Goal: Task Accomplishment & Management: Manage account settings

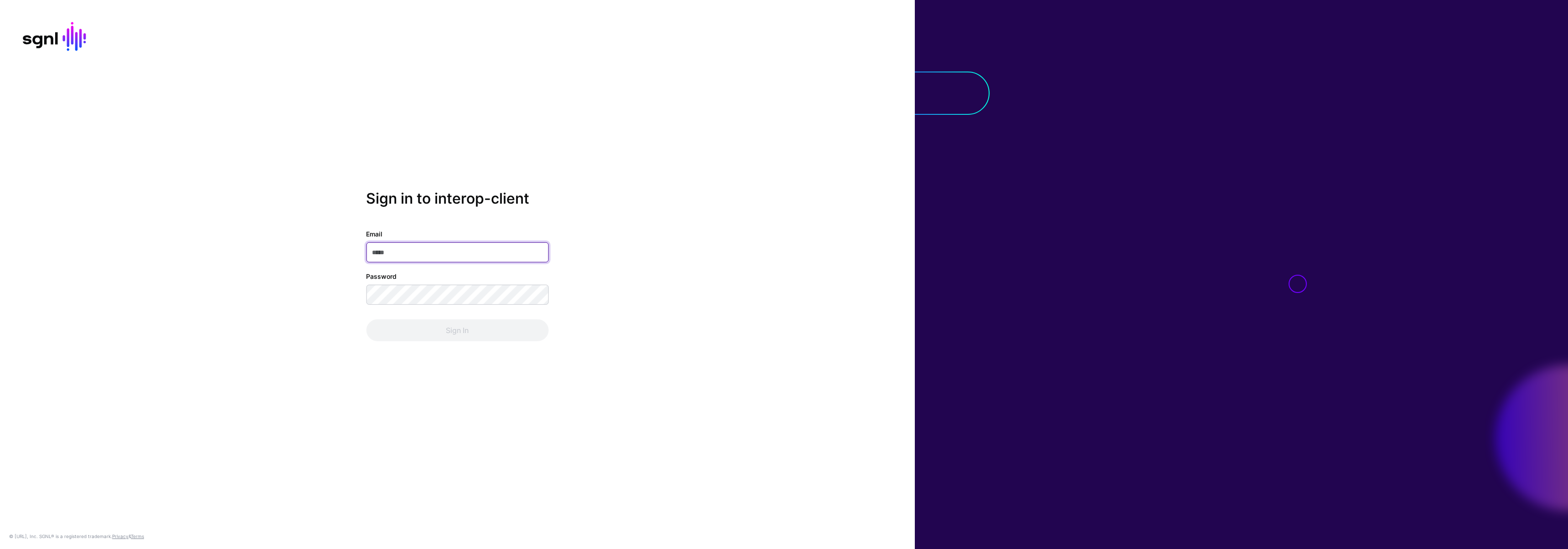
type input "**********"
click at [243, 239] on div "**********" at bounding box center [457, 274] width 915 height 170
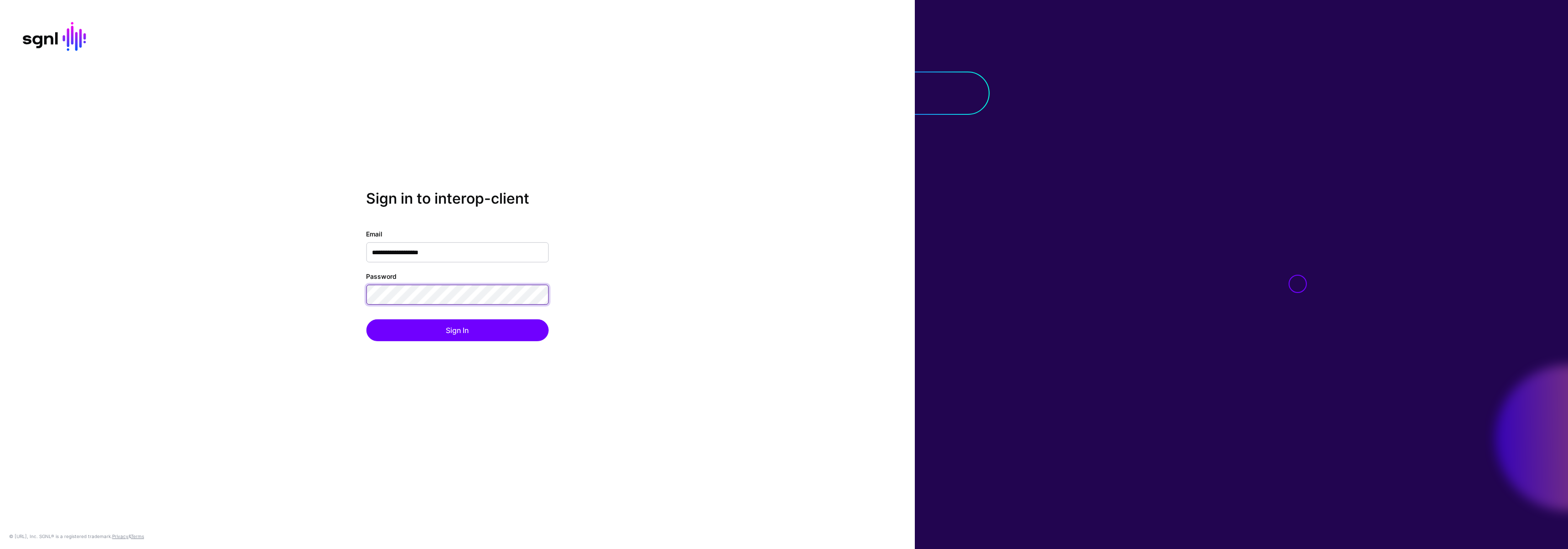
click at [326, 296] on div "**********" at bounding box center [457, 274] width 915 height 170
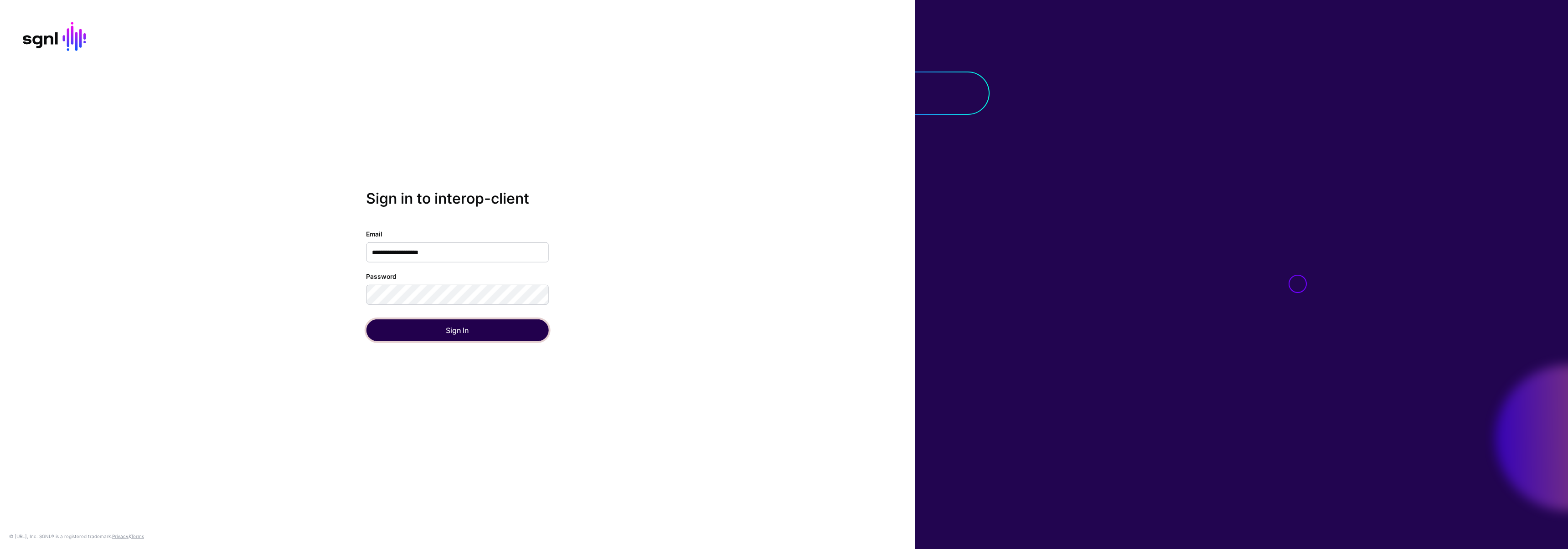
click at [388, 333] on button "Sign In" at bounding box center [457, 330] width 183 height 22
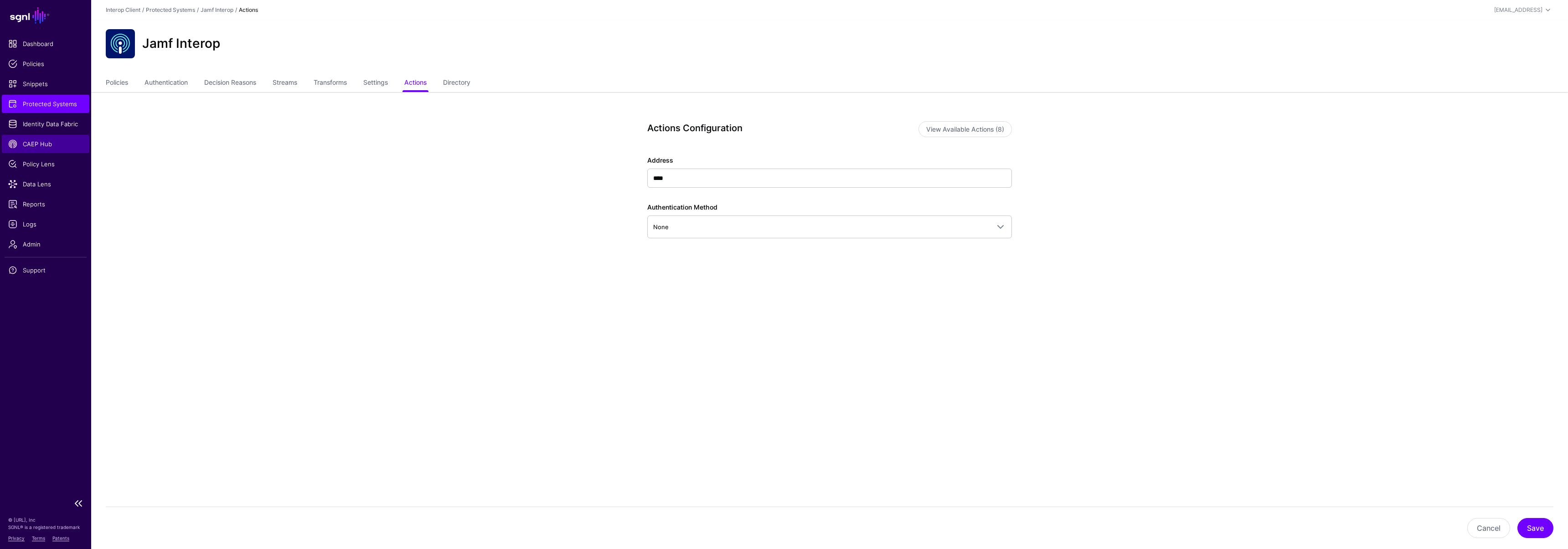
click at [37, 139] on link "CAEP Hub" at bounding box center [46, 144] width 88 height 18
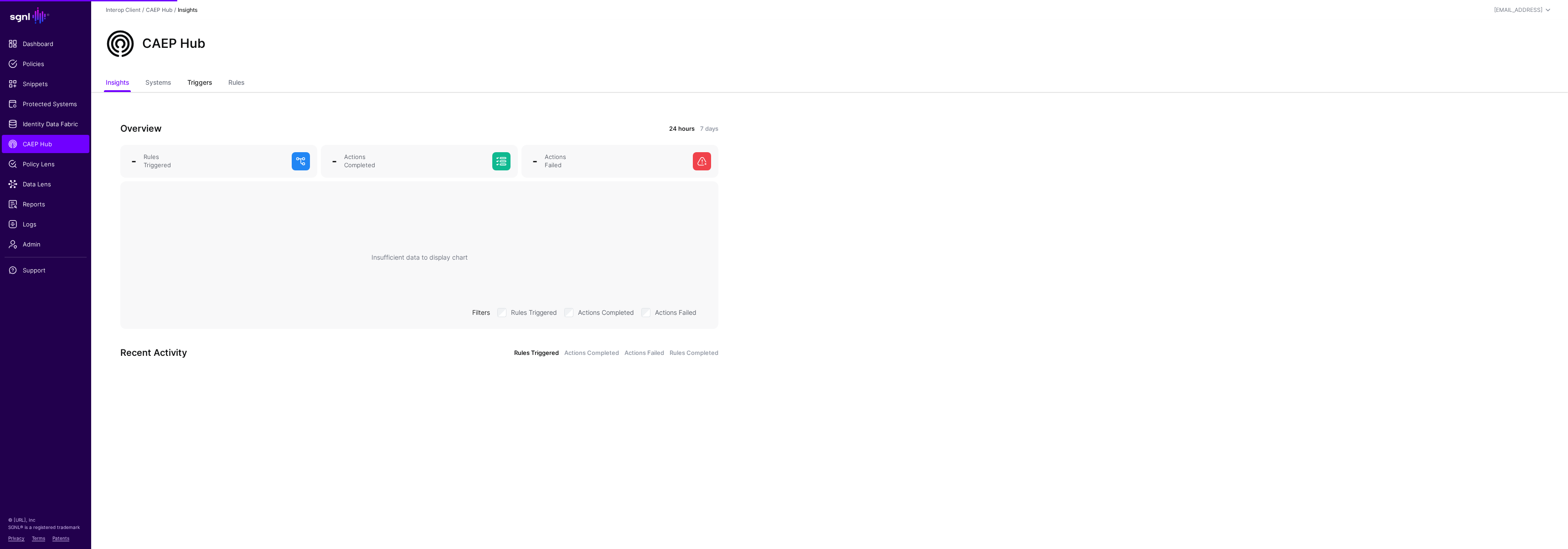
click at [196, 87] on link "Triggers" at bounding box center [200, 83] width 24 height 17
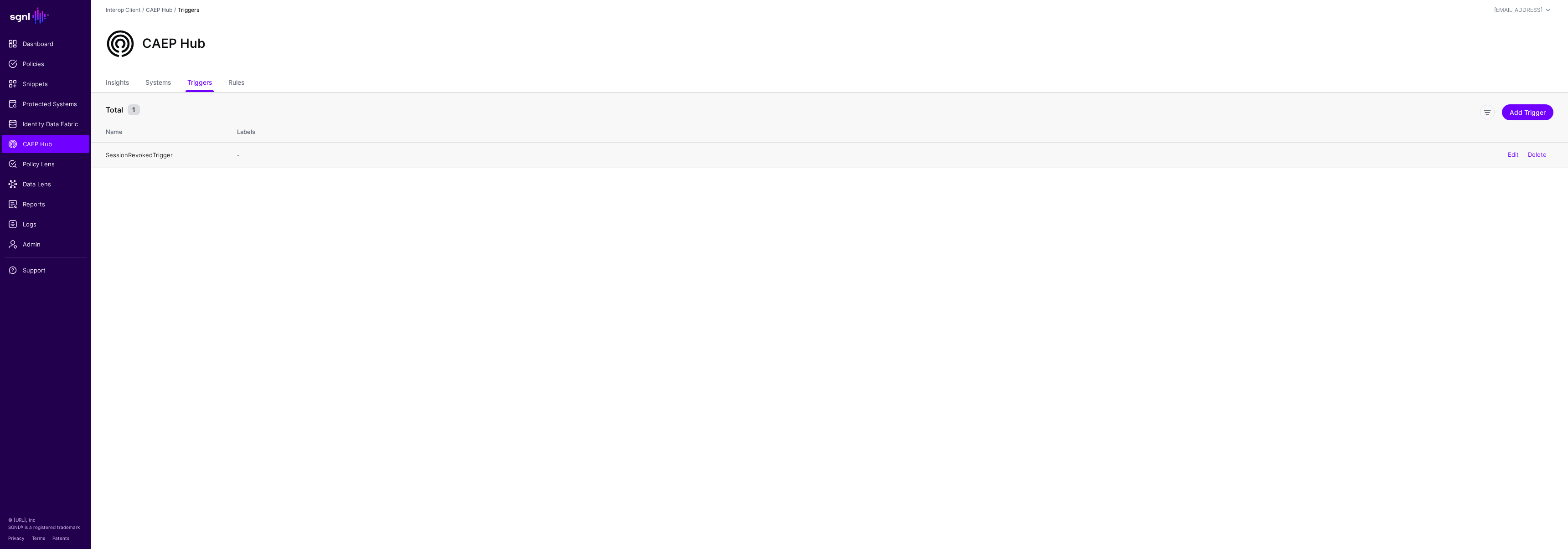
click at [137, 157] on link "SessionRevokedTrigger" at bounding box center [139, 155] width 67 height 7
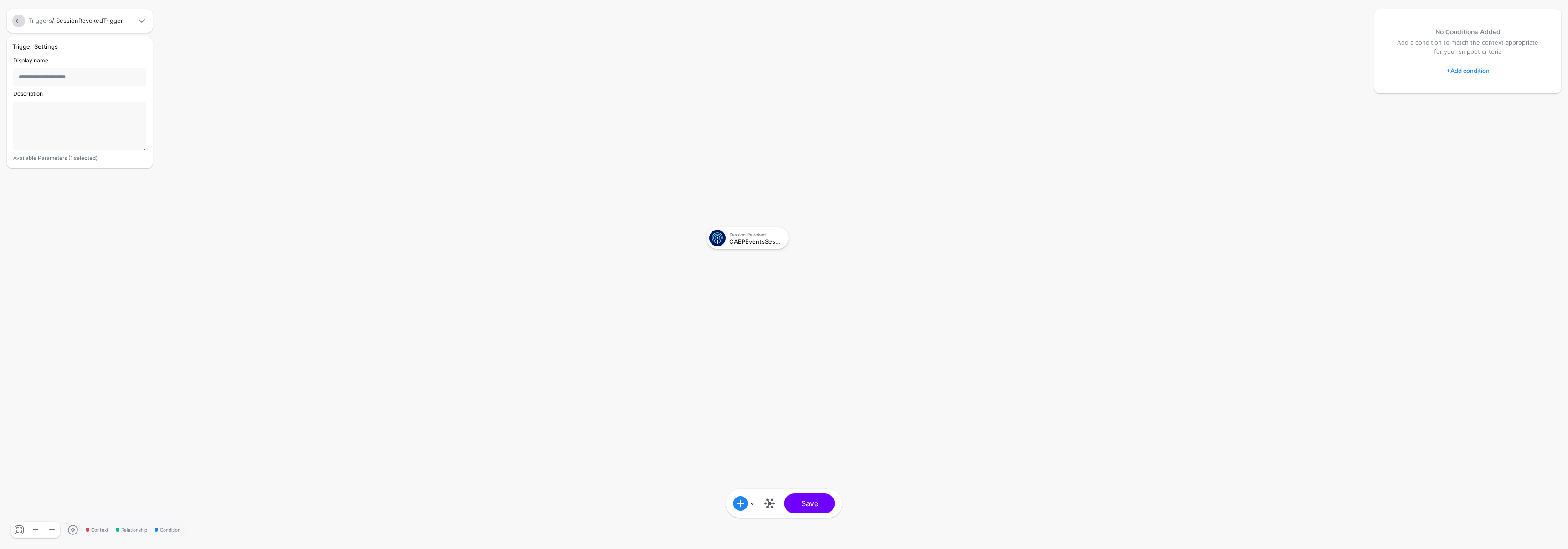
click at [1474, 71] on link "+ Add condition" at bounding box center [1468, 71] width 43 height 15
click at [1493, 113] on div "Graph Condition" at bounding box center [1495, 108] width 88 height 11
click at [846, 232] on div at bounding box center [870, 234] width 84 height 13
click at [813, 231] on div at bounding box center [819, 234] width 16 height 13
click at [819, 234] on span at bounding box center [819, 234] width 11 height 11
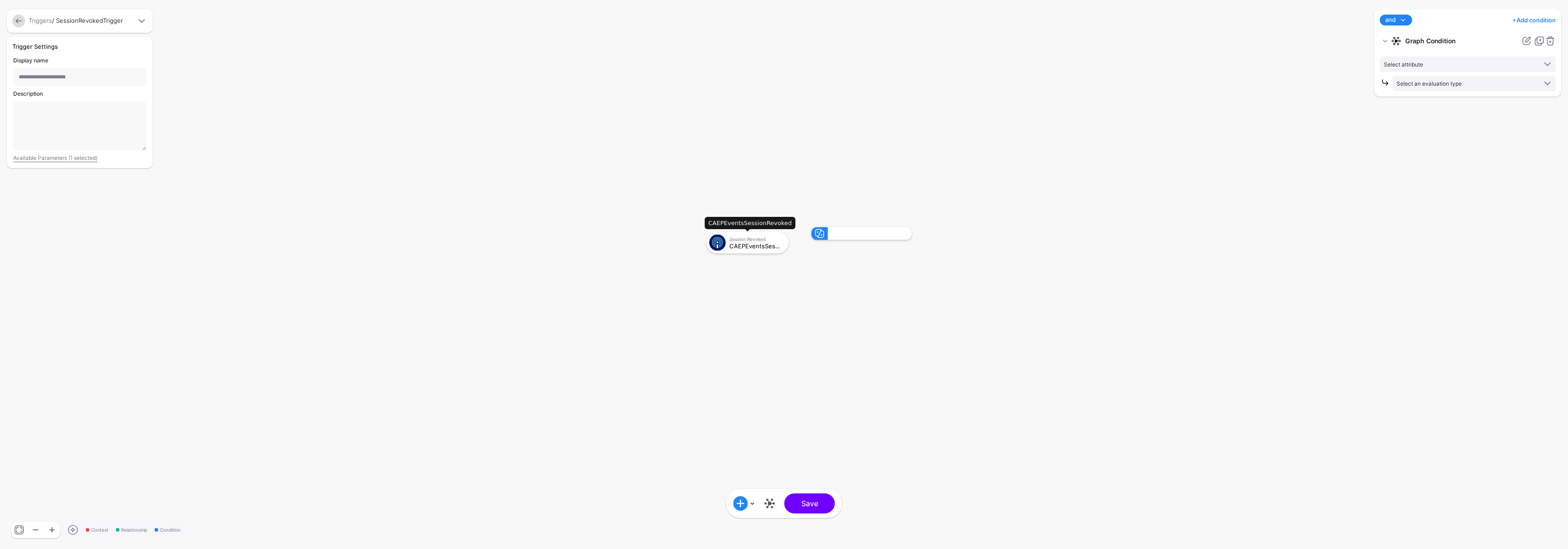
click at [755, 240] on div "Session Revoked" at bounding box center [755, 239] width 53 height 5
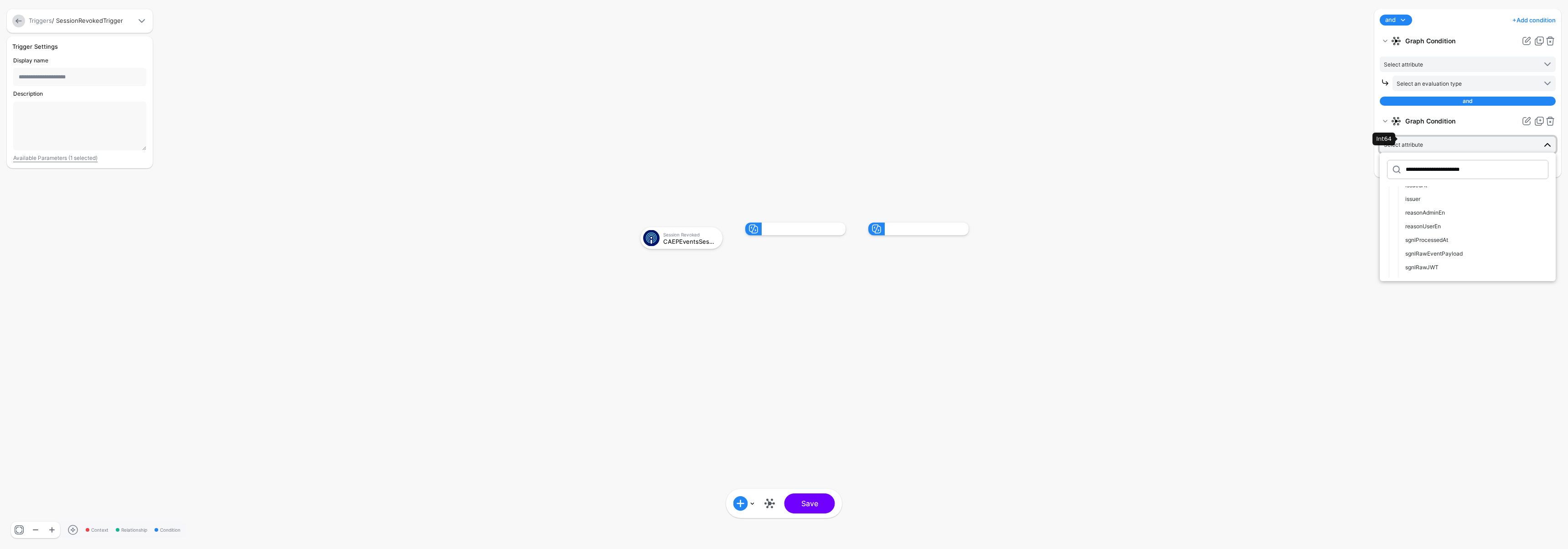
scroll to position [104, 0]
click at [1430, 267] on div "subject" at bounding box center [1477, 270] width 143 height 8
click at [697, 259] on div "subject" at bounding box center [699, 260] width 75 height 6
click at [757, 200] on span at bounding box center [763, 200] width 11 height 11
drag, startPoint x: 677, startPoint y: 269, endPoint x: 670, endPoint y: 265, distance: 8.1
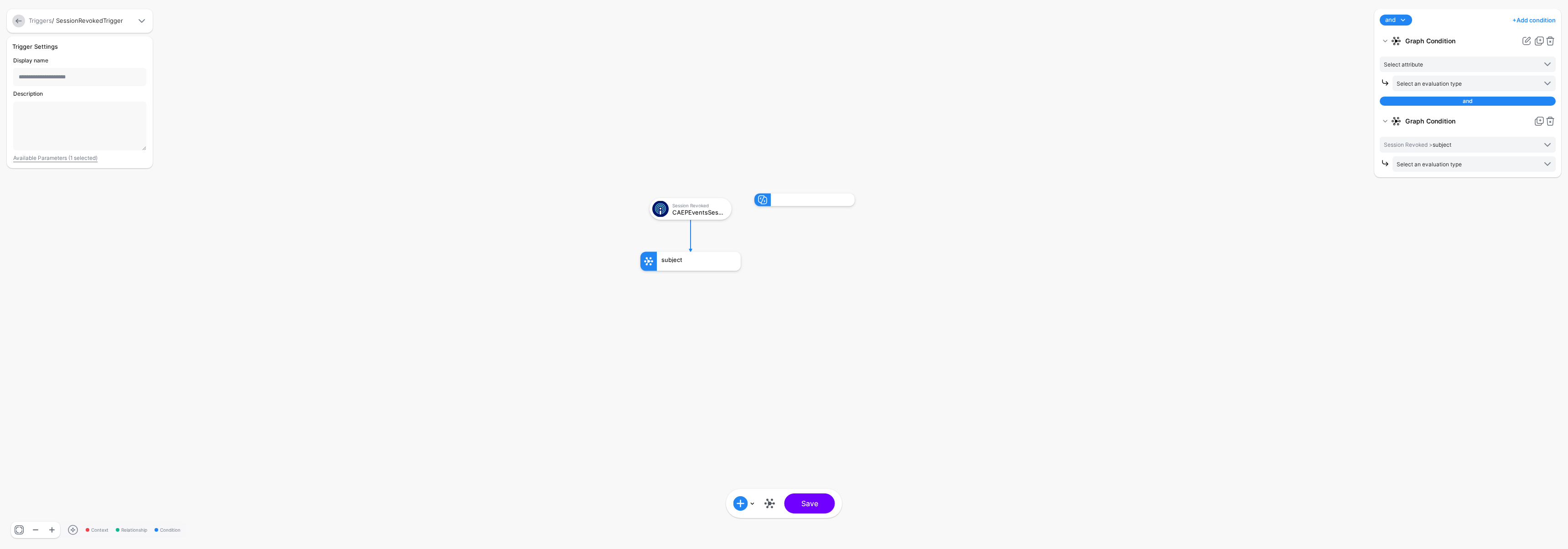
click at [677, 269] on div "subject" at bounding box center [699, 261] width 84 height 19
click at [643, 259] on span at bounding box center [648, 262] width 11 height 11
click at [683, 264] on div "subject" at bounding box center [698, 261] width 84 height 19
click at [1451, 165] on span "Select an evaluation type" at bounding box center [1429, 164] width 65 height 7
click at [1482, 250] on span "Entered Data Evaluate against text that you enter, like a specific value, ident…" at bounding box center [1474, 254] width 149 height 29
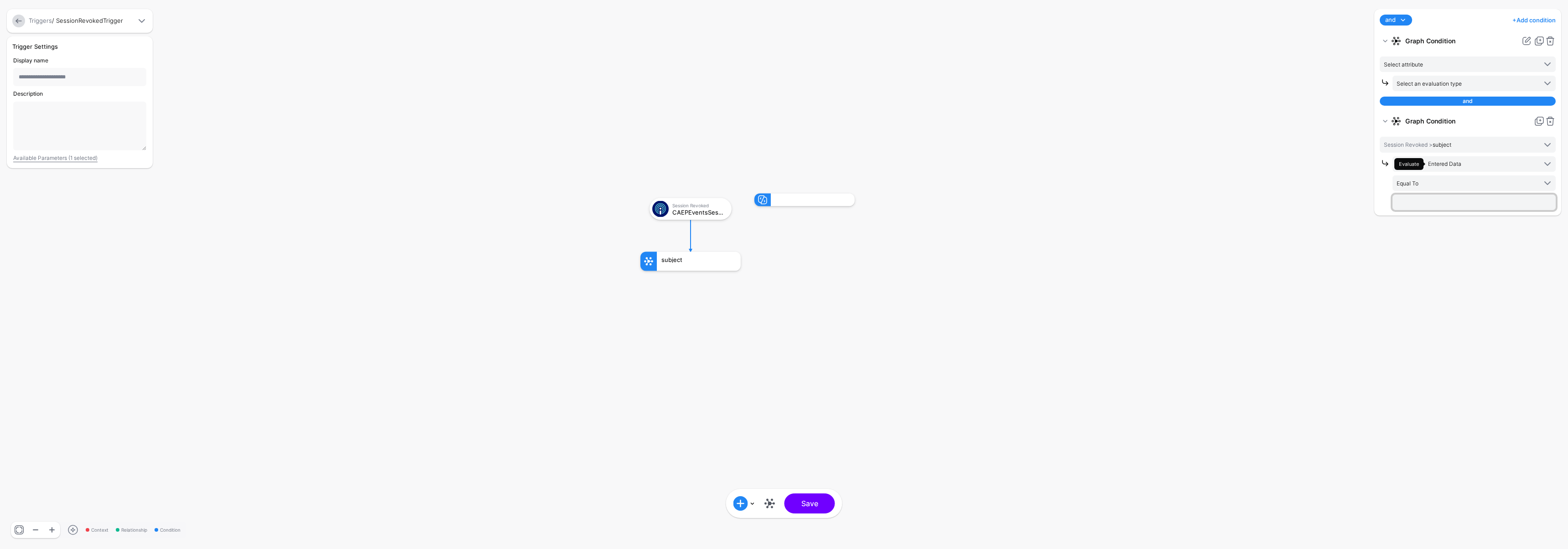
click at [1422, 205] on input "text" at bounding box center [1474, 202] width 163 height 15
type input "**********"
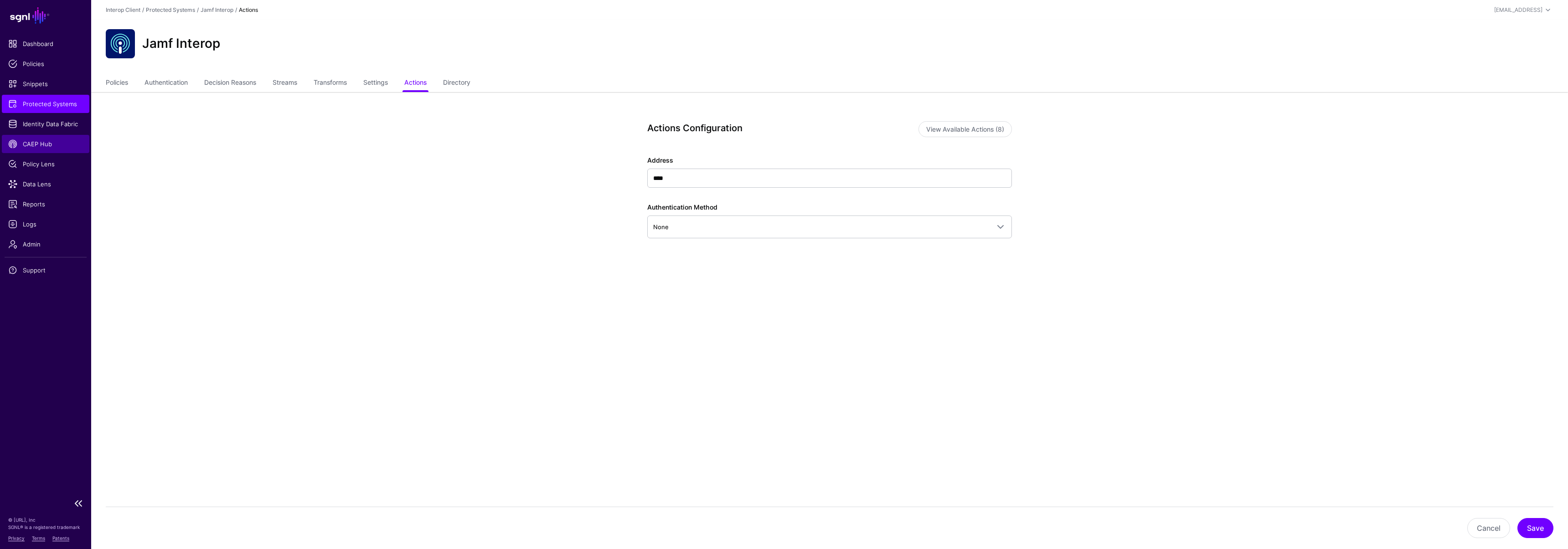
click at [57, 146] on span "CAEP Hub" at bounding box center [45, 144] width 75 height 9
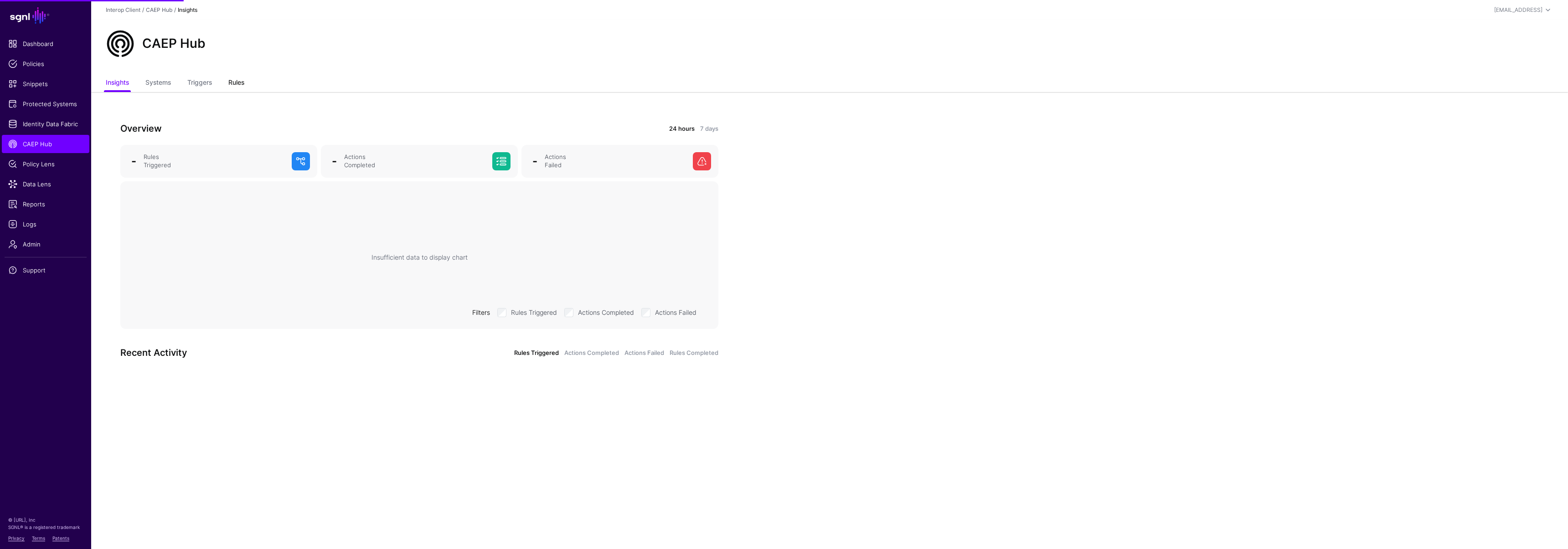
click at [231, 83] on link "Rules" at bounding box center [236, 83] width 16 height 17
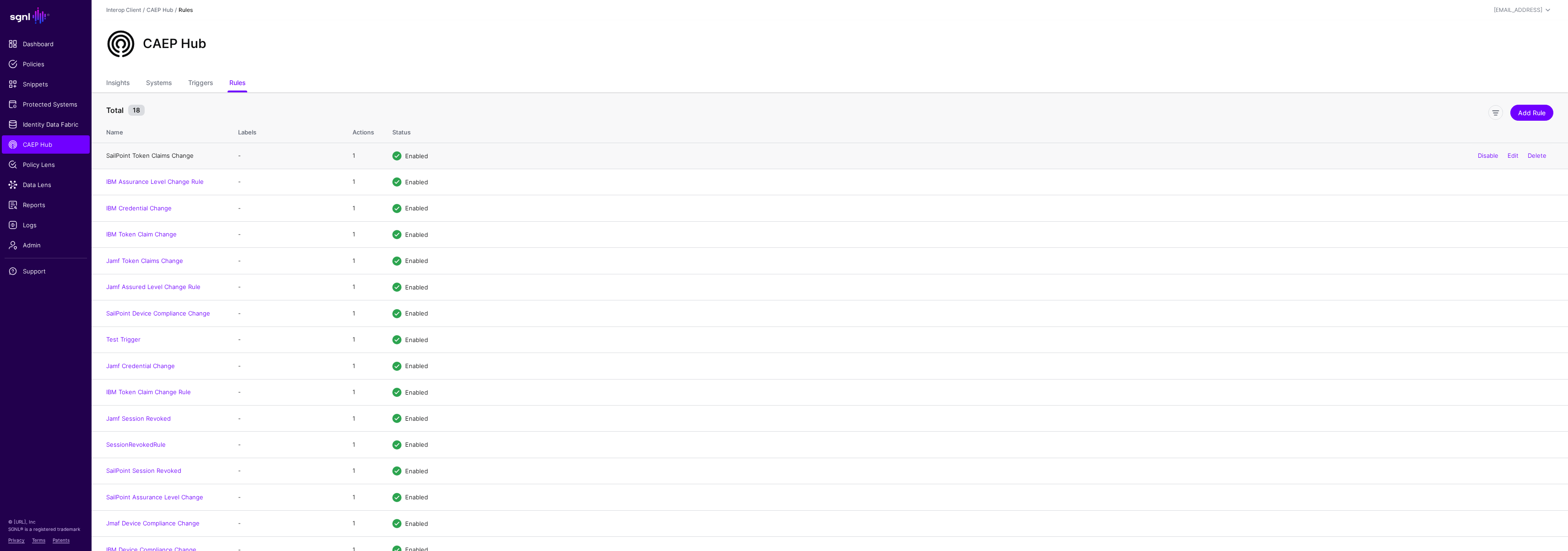
click at [163, 156] on link "SailPoint Token Claims Change" at bounding box center [150, 156] width 87 height 7
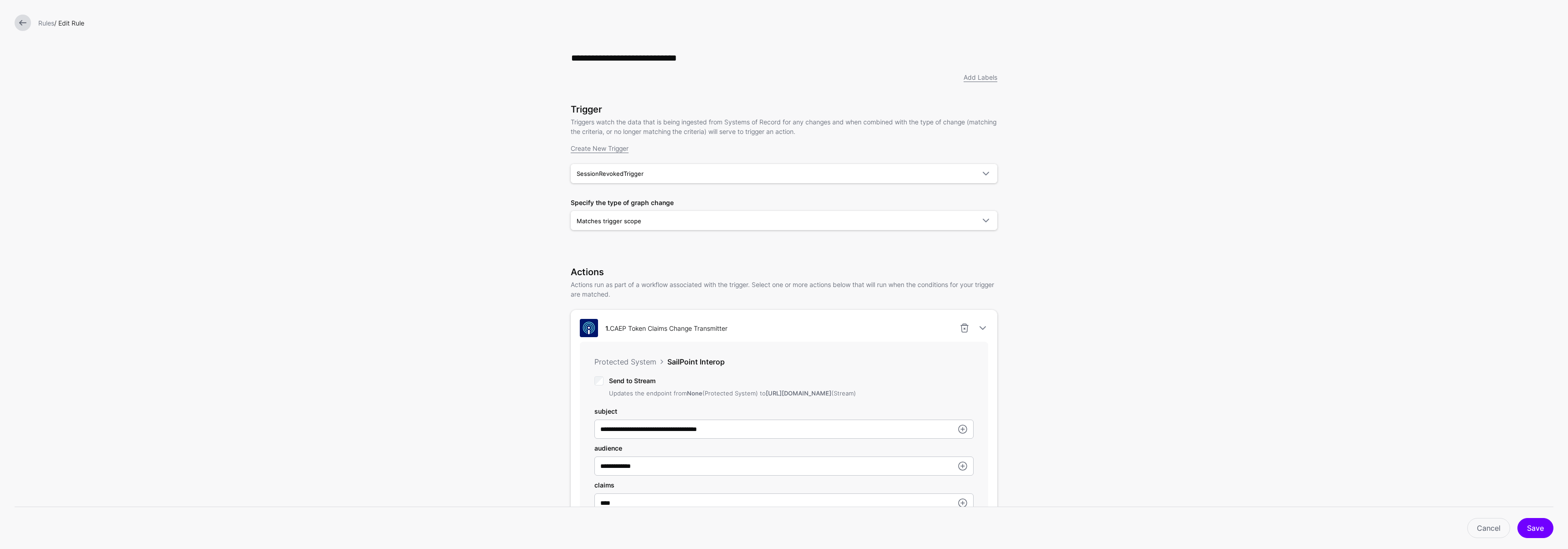
click at [18, 20] on link at bounding box center [23, 23] width 16 height 16
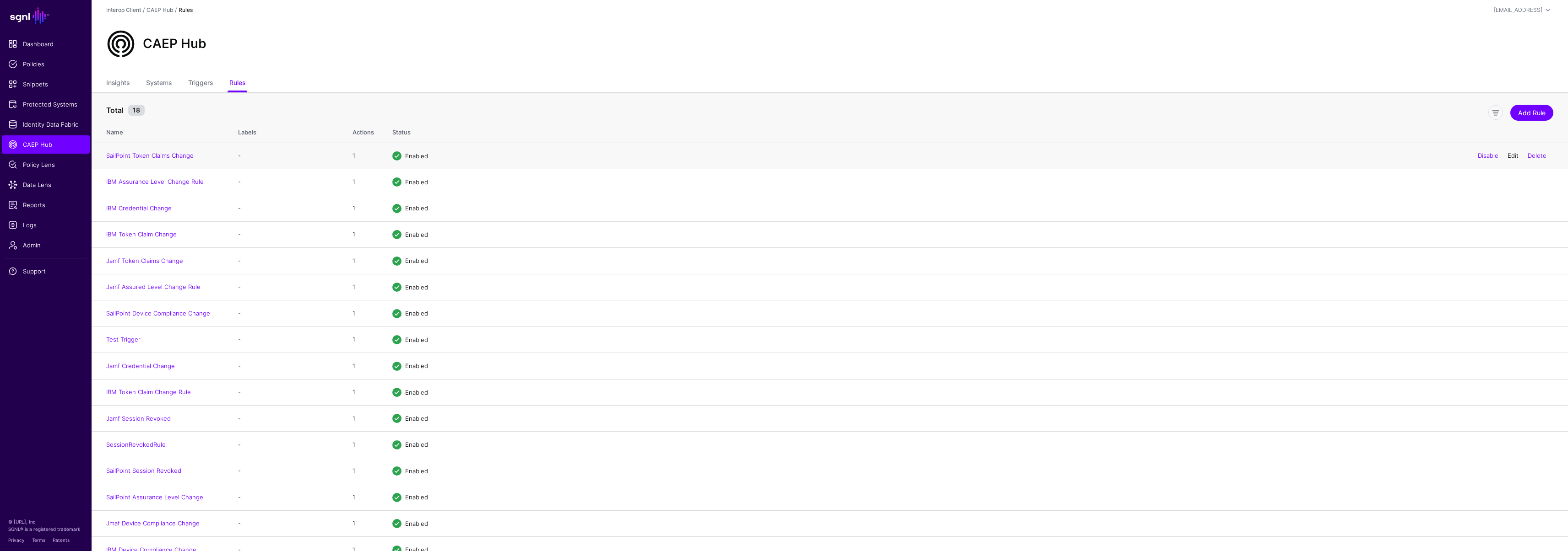
click at [1511, 156] on link "Edit" at bounding box center [1513, 156] width 11 height 7
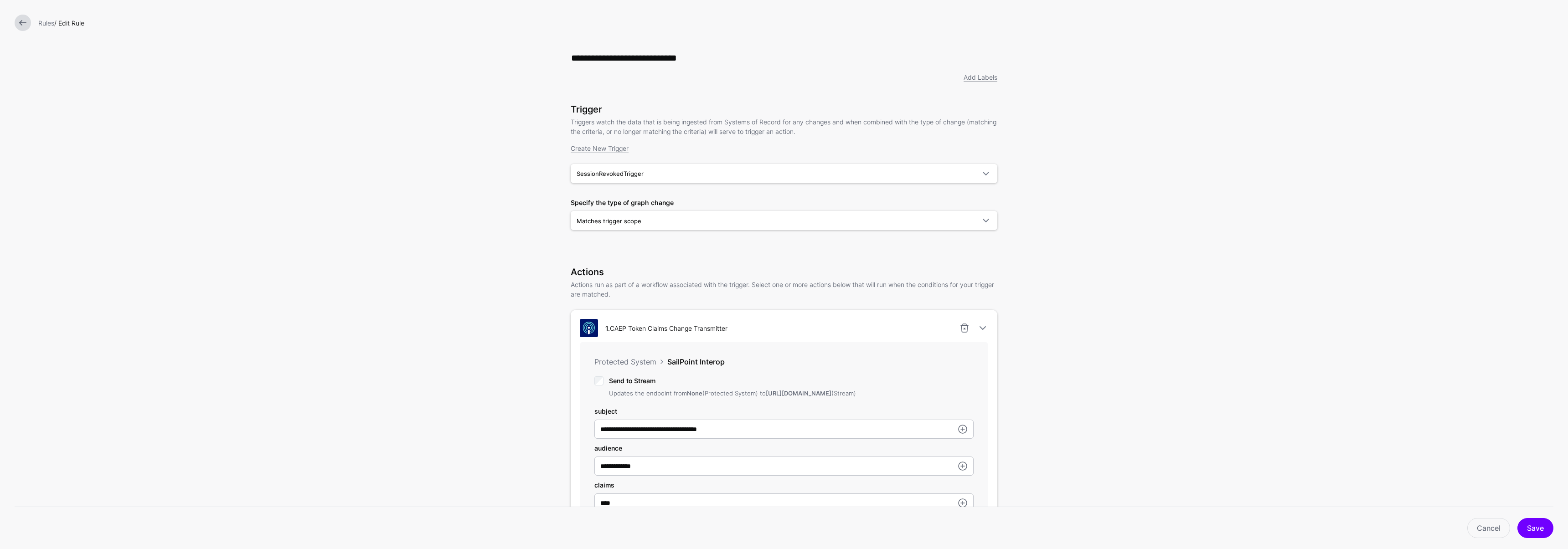
click at [23, 18] on link at bounding box center [23, 23] width 16 height 16
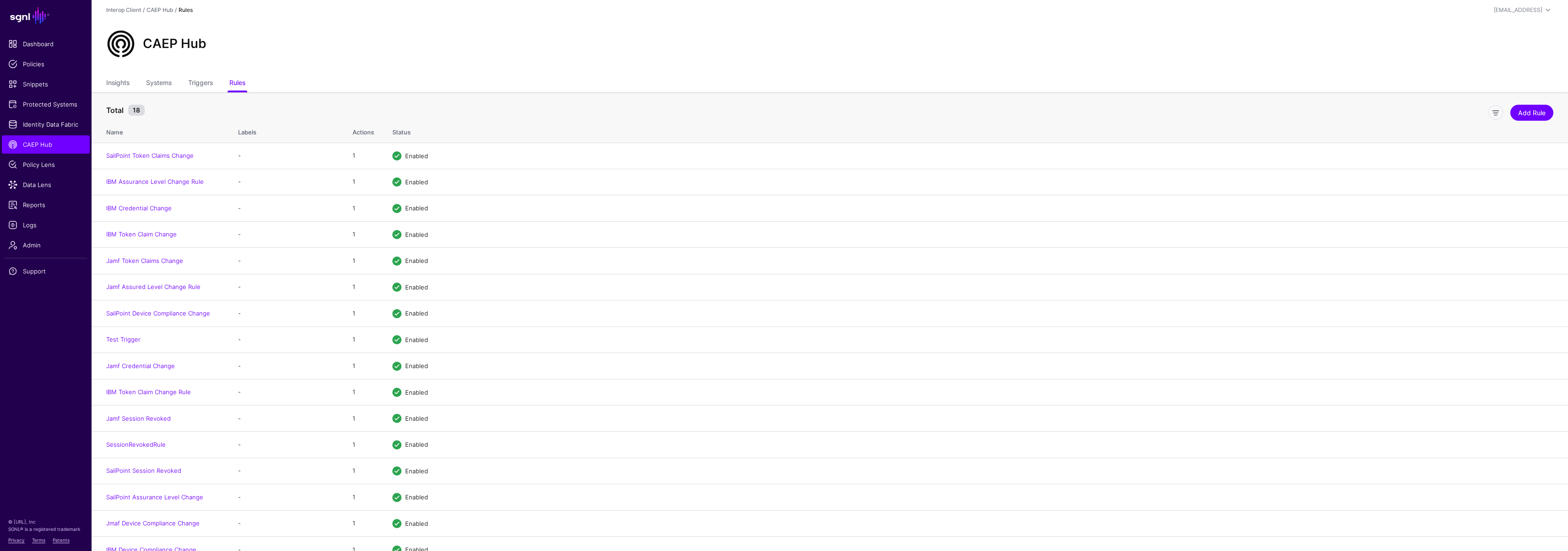
click at [215, 76] on ul "Insights Systems Triggers Rules" at bounding box center [830, 84] width 1447 height 17
click at [208, 83] on link "Triggers" at bounding box center [201, 84] width 24 height 17
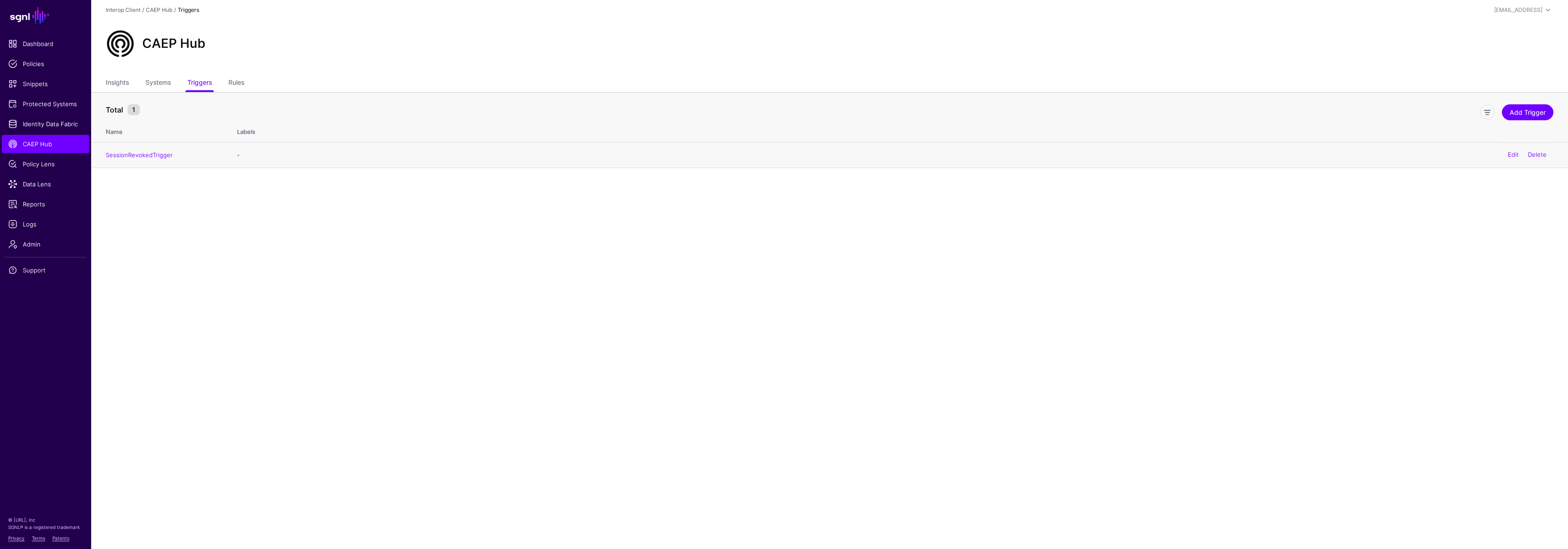
click at [123, 159] on td "SessionRevokedTrigger" at bounding box center [159, 155] width 137 height 26
click at [127, 153] on link "SessionRevokedTrigger" at bounding box center [139, 155] width 67 height 7
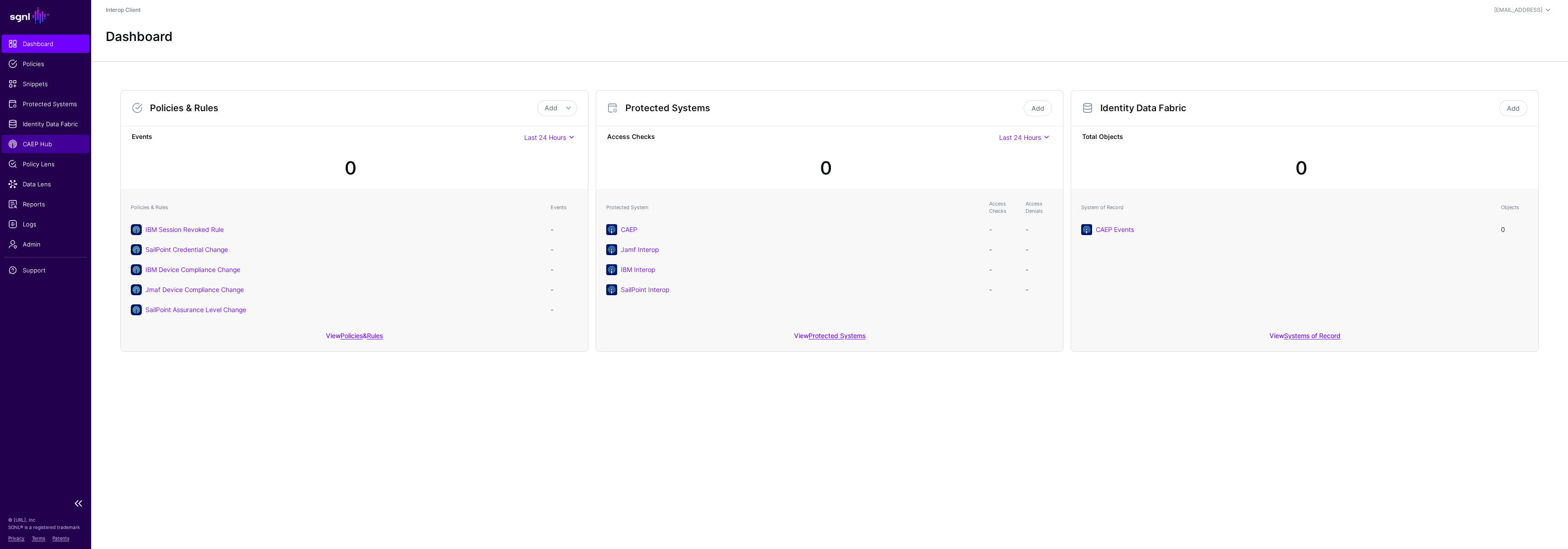
click at [54, 146] on span "CAEP Hub" at bounding box center [45, 144] width 75 height 9
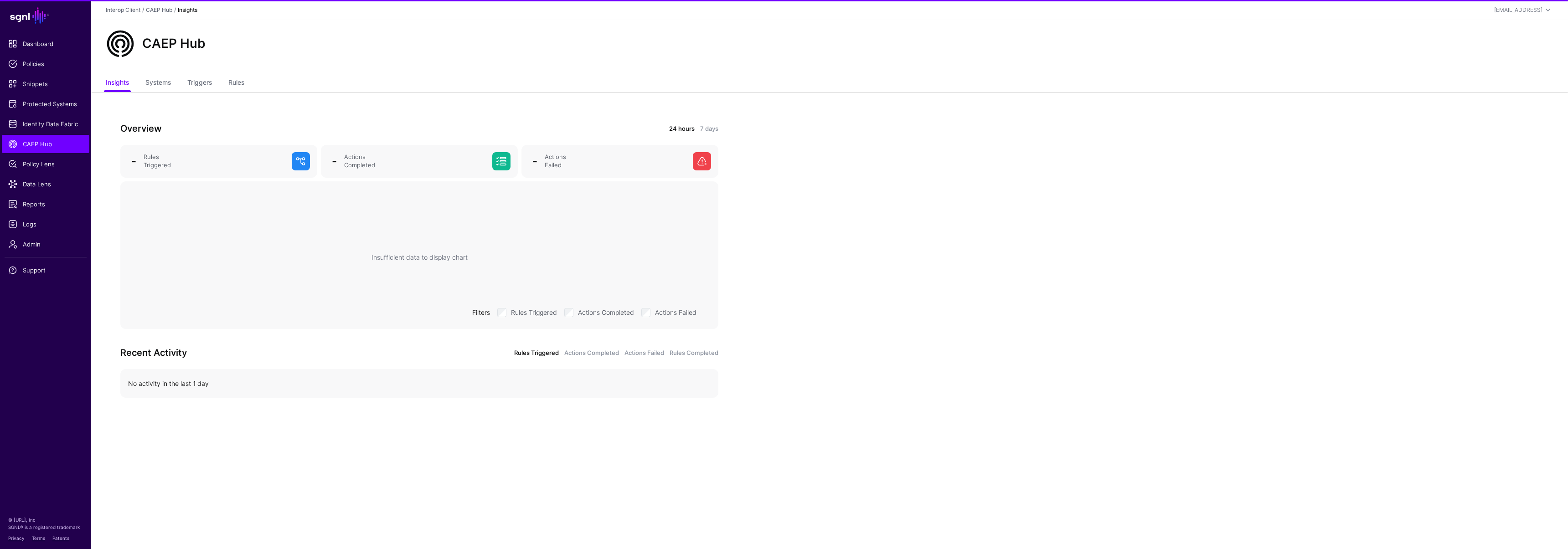
click at [229, 78] on ul "Insights Systems Triggers Rules" at bounding box center [830, 83] width 1447 height 17
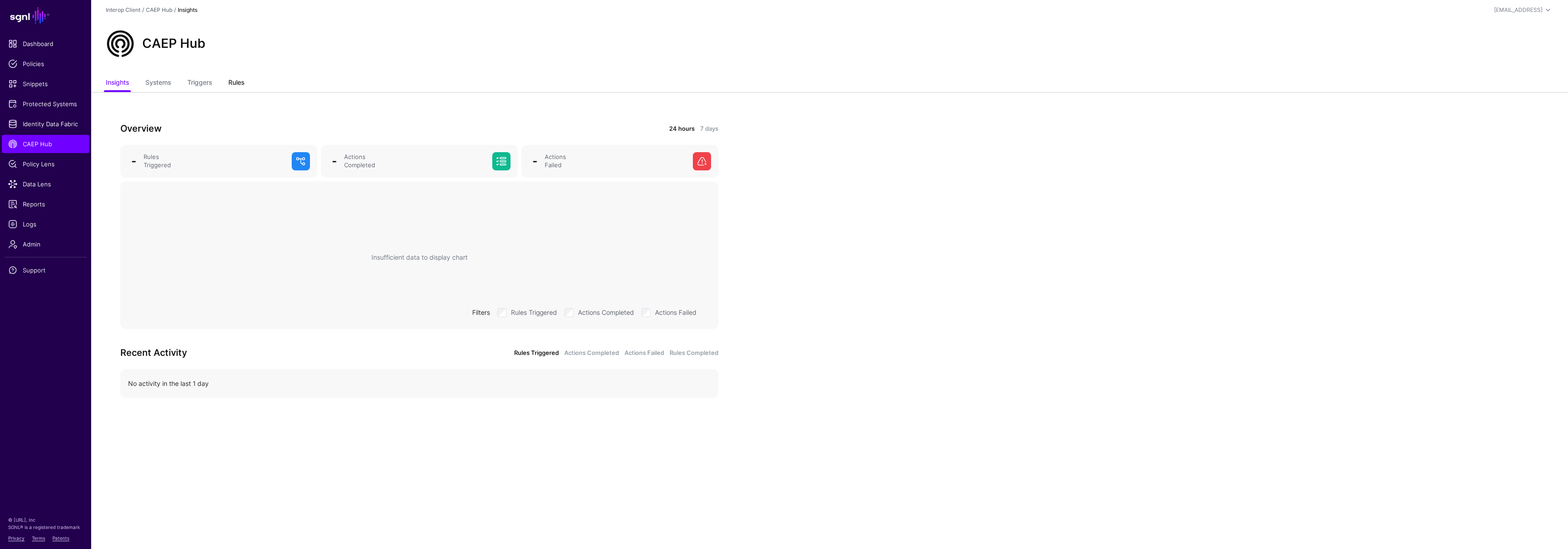
click at [233, 80] on link "Rules" at bounding box center [236, 83] width 16 height 17
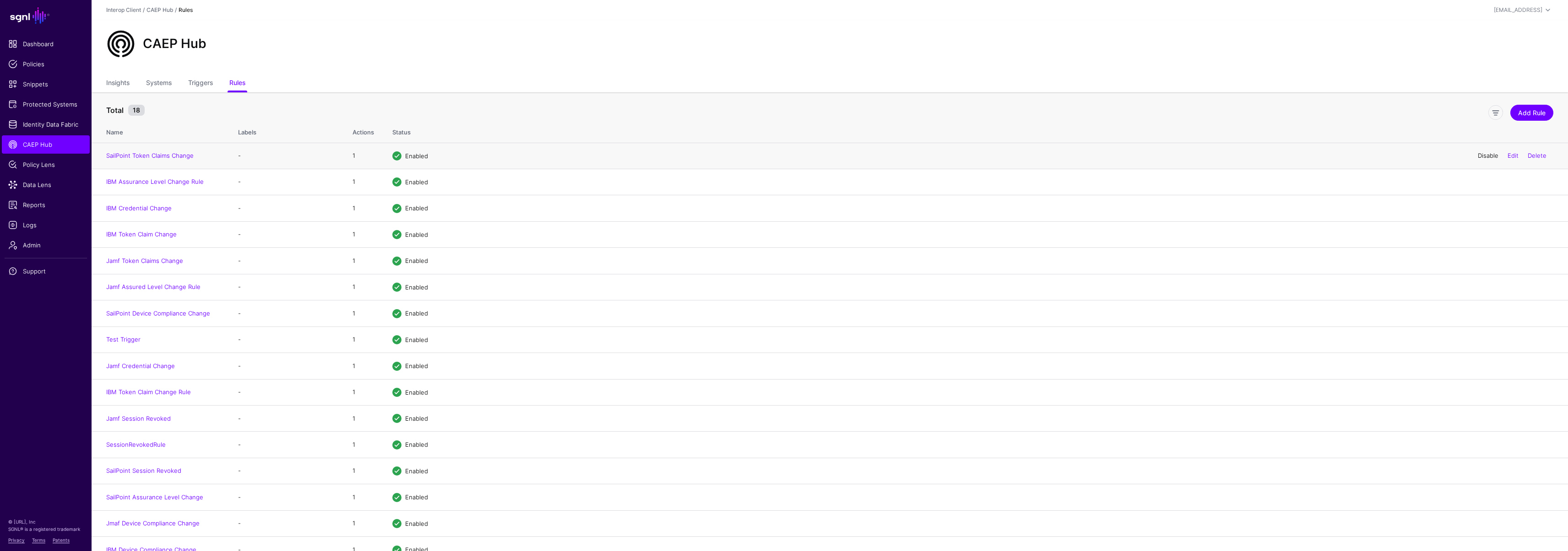
click at [1485, 153] on link "Disable" at bounding box center [1488, 156] width 21 height 7
click at [1478, 183] on link "Disable" at bounding box center [1488, 181] width 21 height 7
click at [1481, 208] on link "Disable" at bounding box center [1488, 208] width 21 height 7
click at [1487, 235] on link "Disable" at bounding box center [1488, 234] width 21 height 7
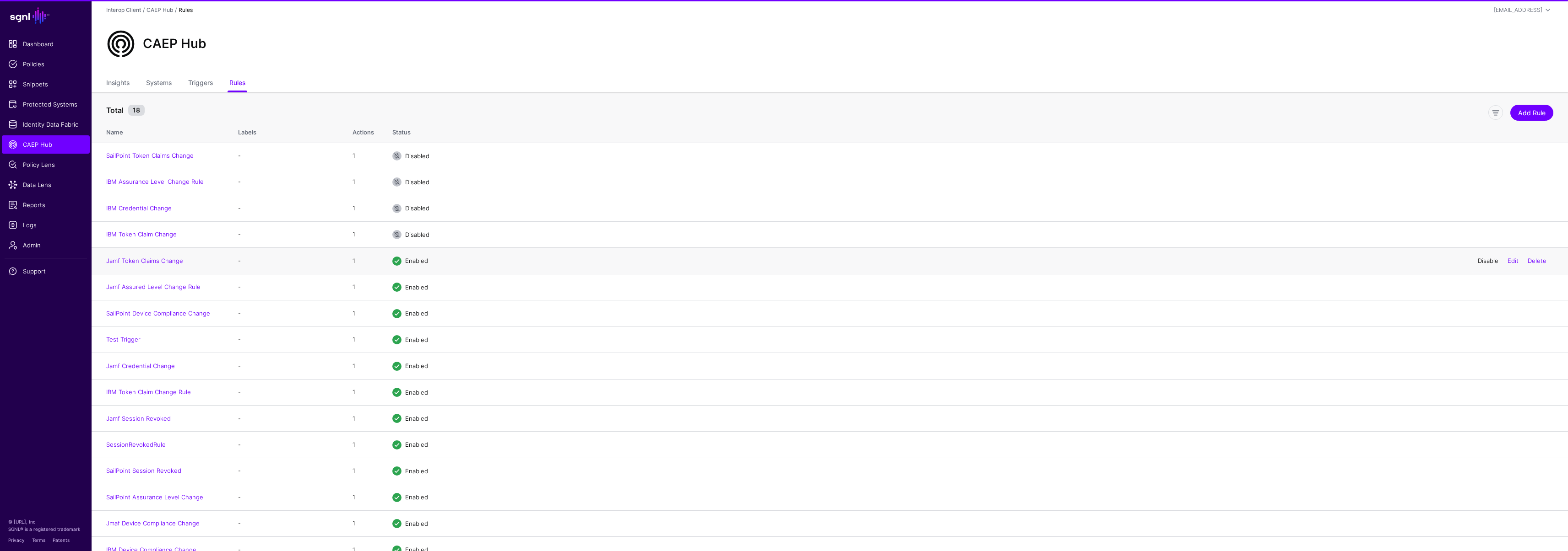
click at [1483, 258] on link "Disable" at bounding box center [1488, 261] width 21 height 7
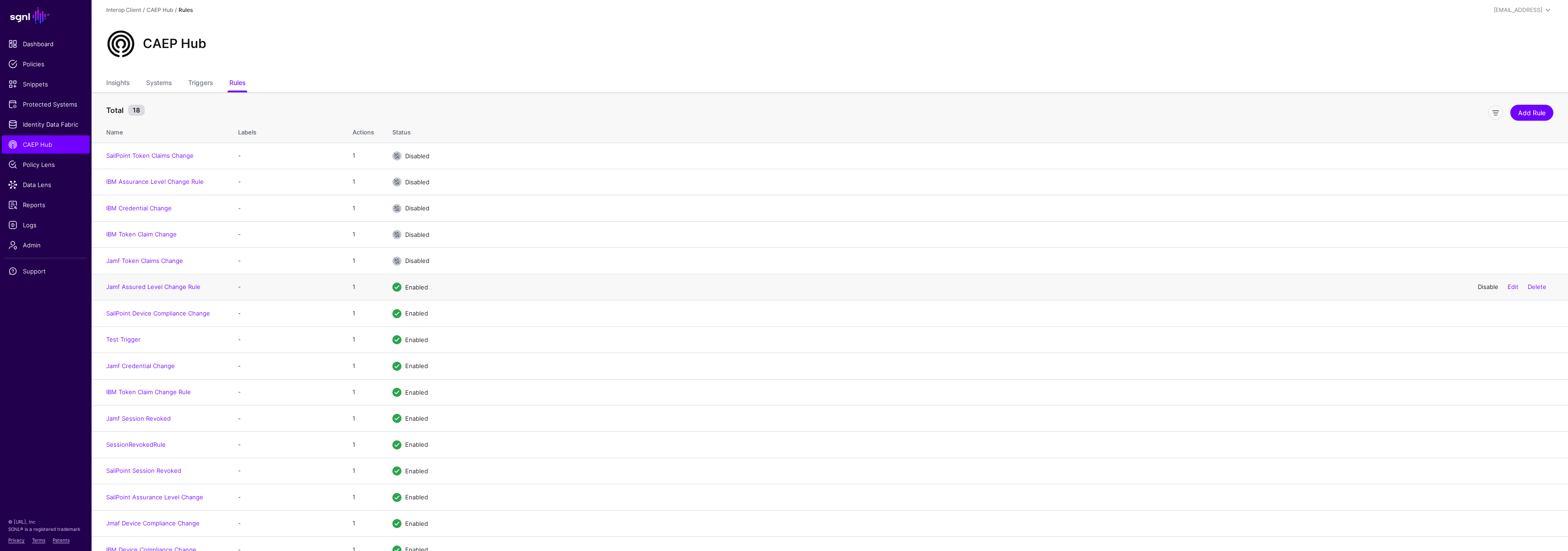
click at [1479, 287] on link "Disable" at bounding box center [1488, 287] width 21 height 7
click at [1489, 313] on link "Disable" at bounding box center [1488, 313] width 21 height 7
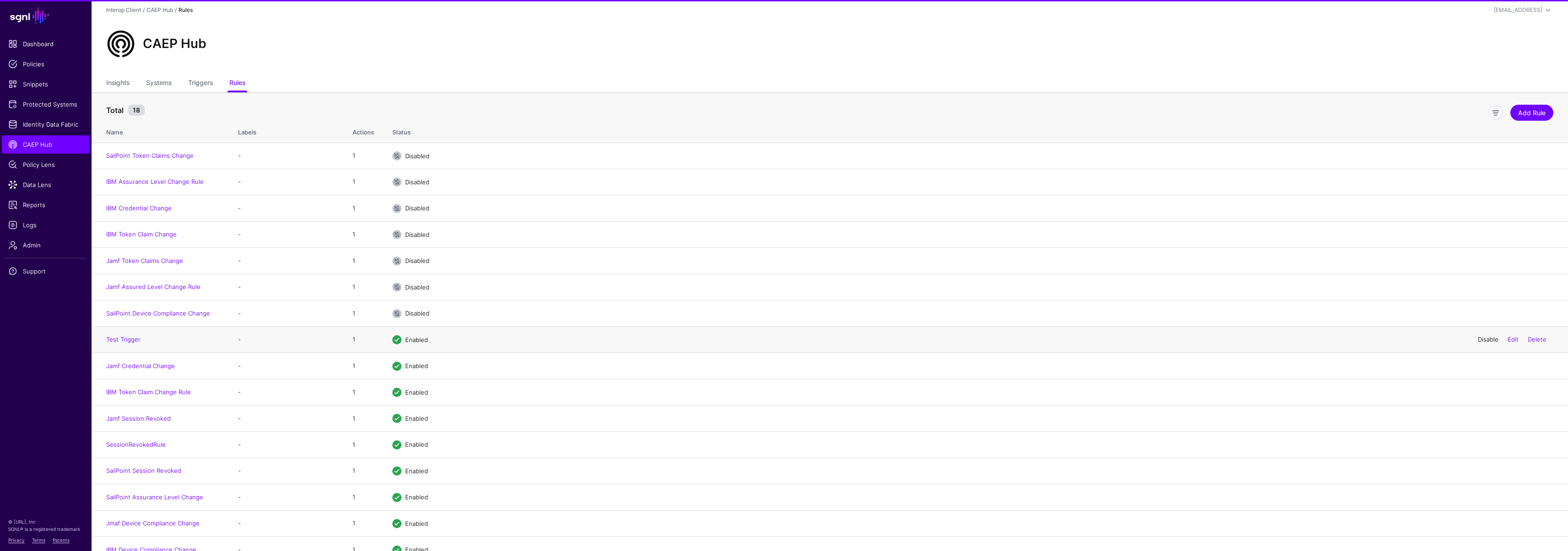
click at [1484, 338] on link "Disable" at bounding box center [1488, 340] width 21 height 7
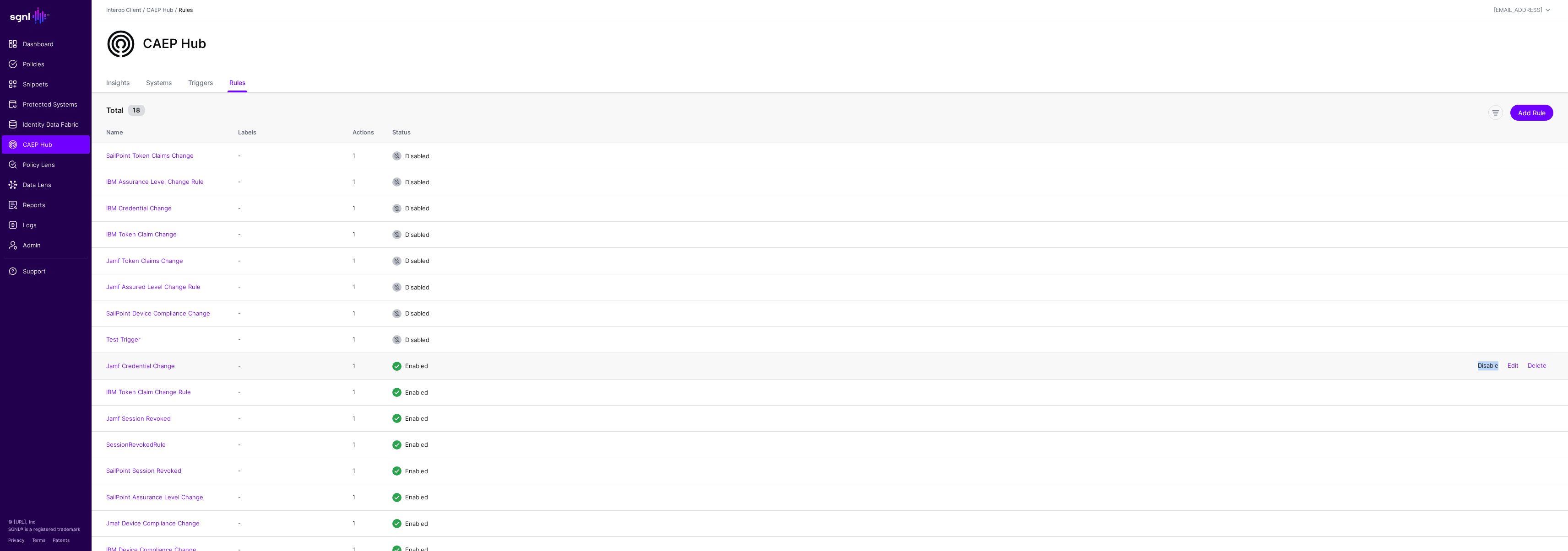
click at [1485, 367] on link "Disable" at bounding box center [1488, 366] width 21 height 7
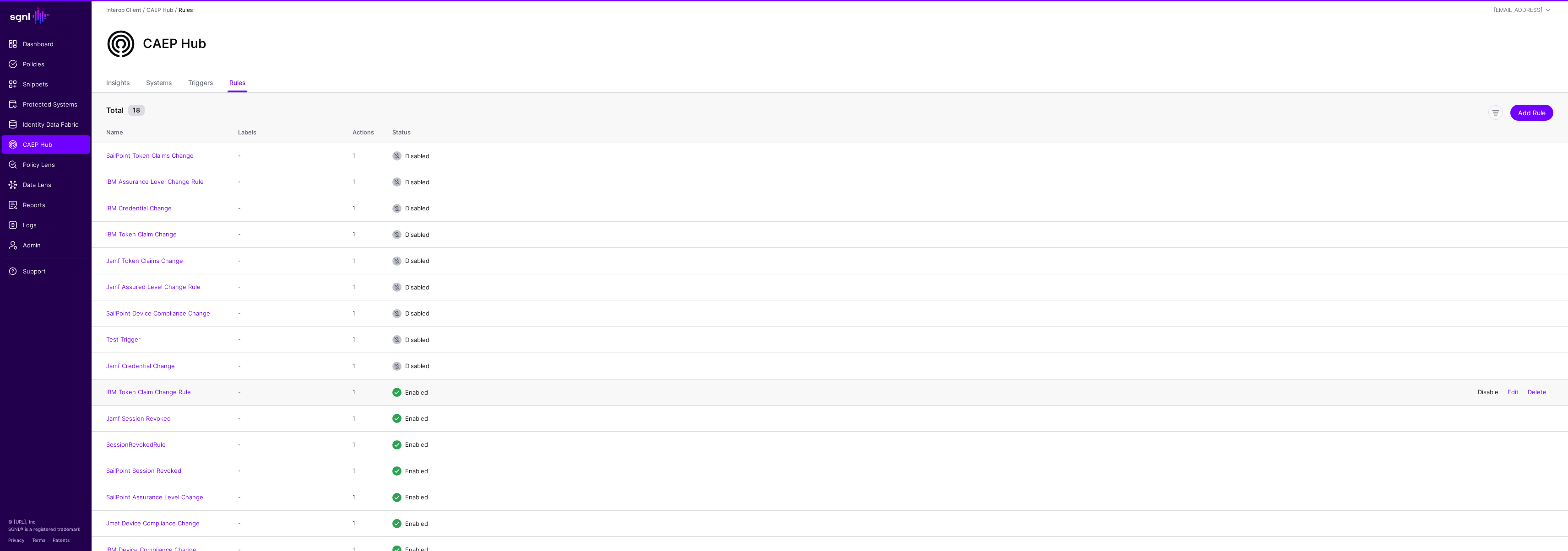
click at [1488, 392] on link "Disable" at bounding box center [1488, 392] width 21 height 7
click at [1487, 416] on link "Disable" at bounding box center [1488, 418] width 21 height 7
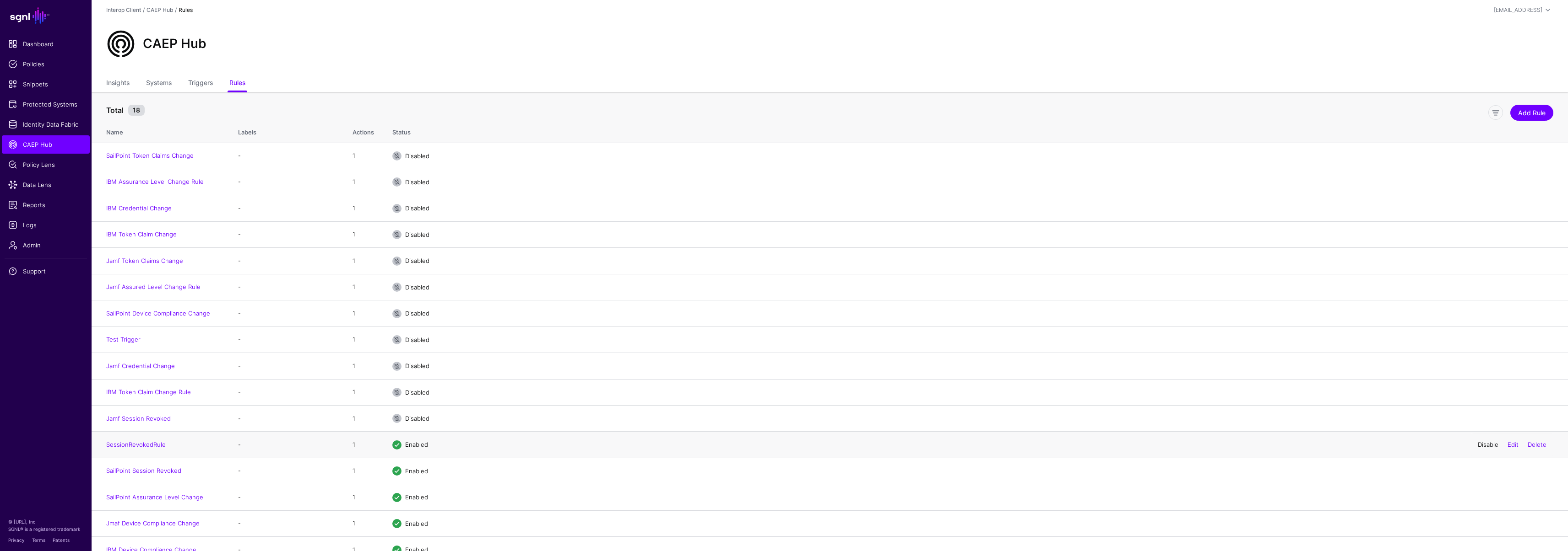
click at [1487, 447] on link "Disable" at bounding box center [1488, 445] width 21 height 7
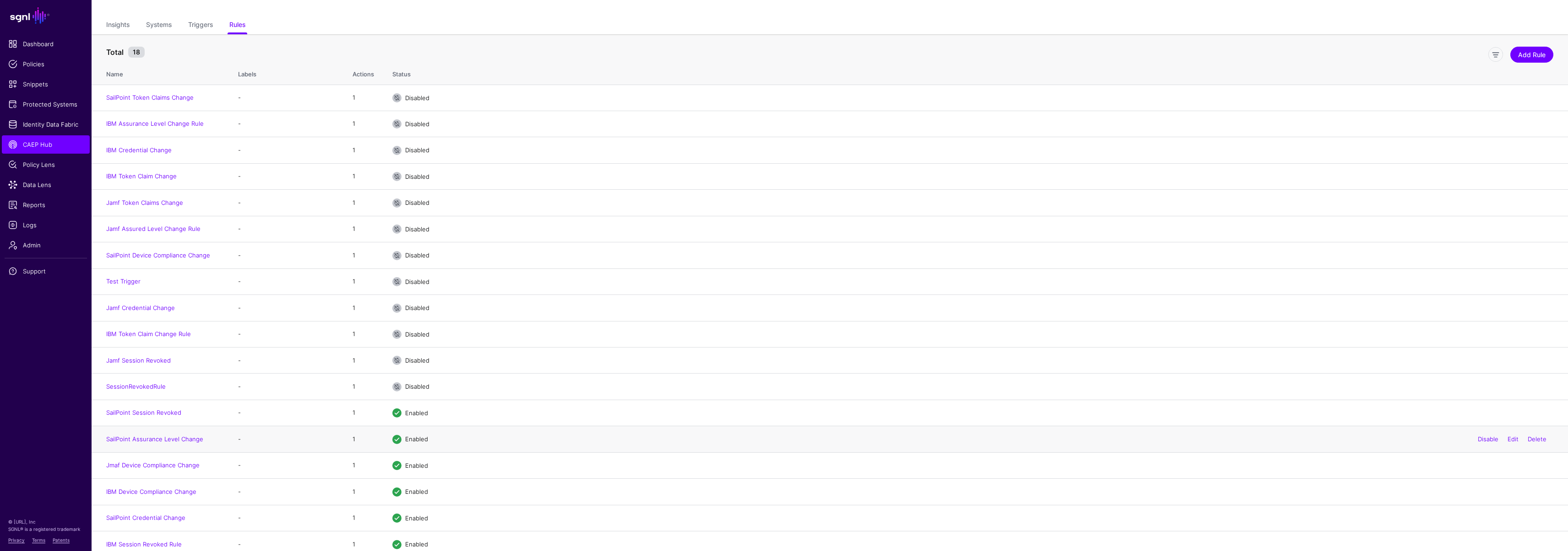
scroll to position [65, 0]
click at [1481, 536] on link "Disable" at bounding box center [1488, 538] width 21 height 7
click at [1482, 510] on link "Disable" at bounding box center [1488, 511] width 21 height 7
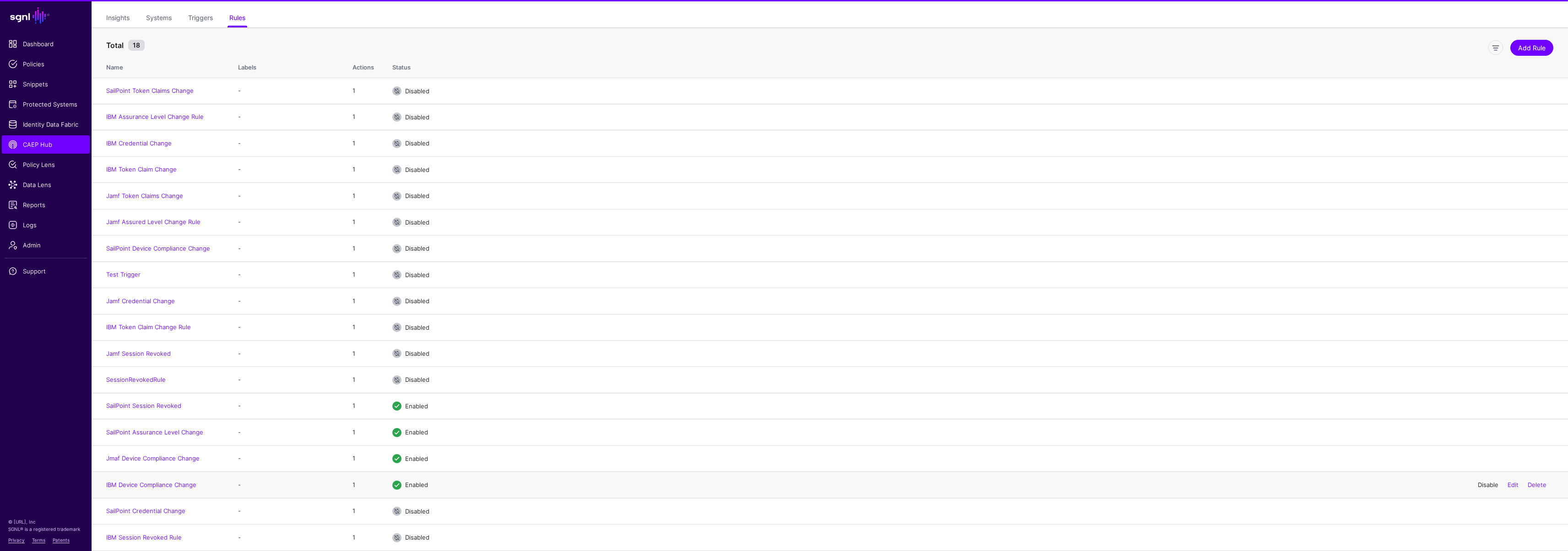
click at [1480, 486] on link "Disable" at bounding box center [1488, 485] width 21 height 7
click at [1481, 458] on link "Disable" at bounding box center [1488, 458] width 21 height 7
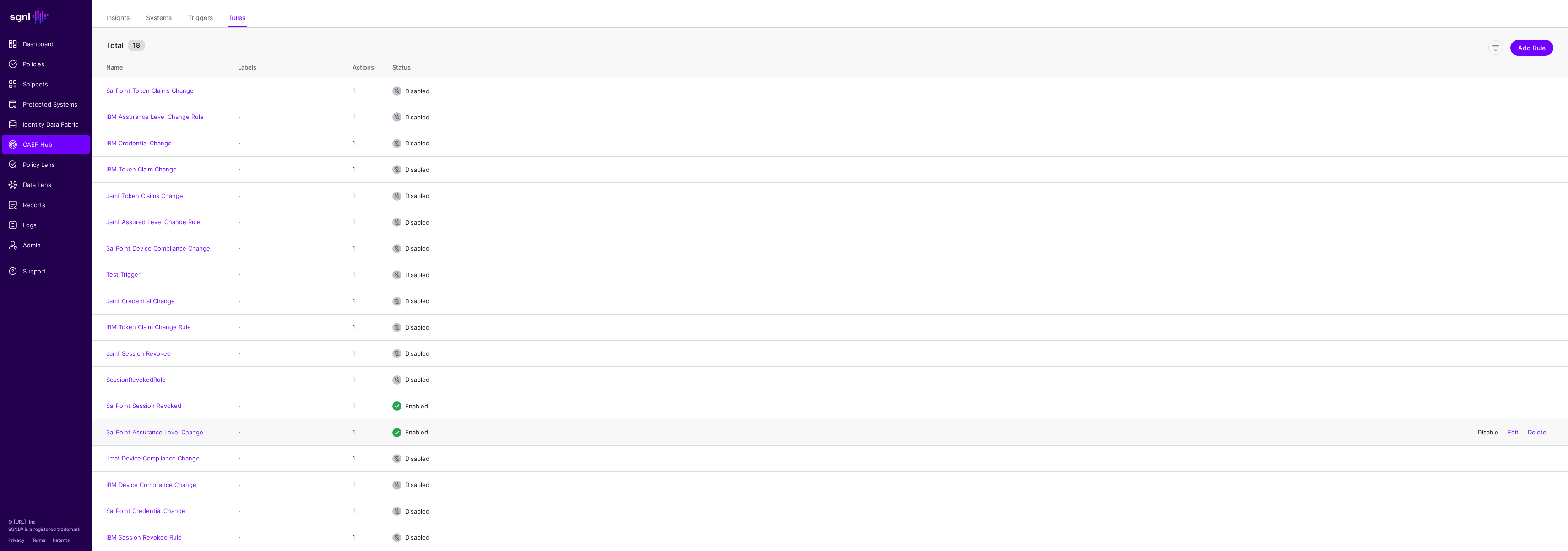
click at [1481, 433] on link "Disable" at bounding box center [1488, 432] width 21 height 7
click at [1481, 408] on link "Disable" at bounding box center [1488, 406] width 21 height 7
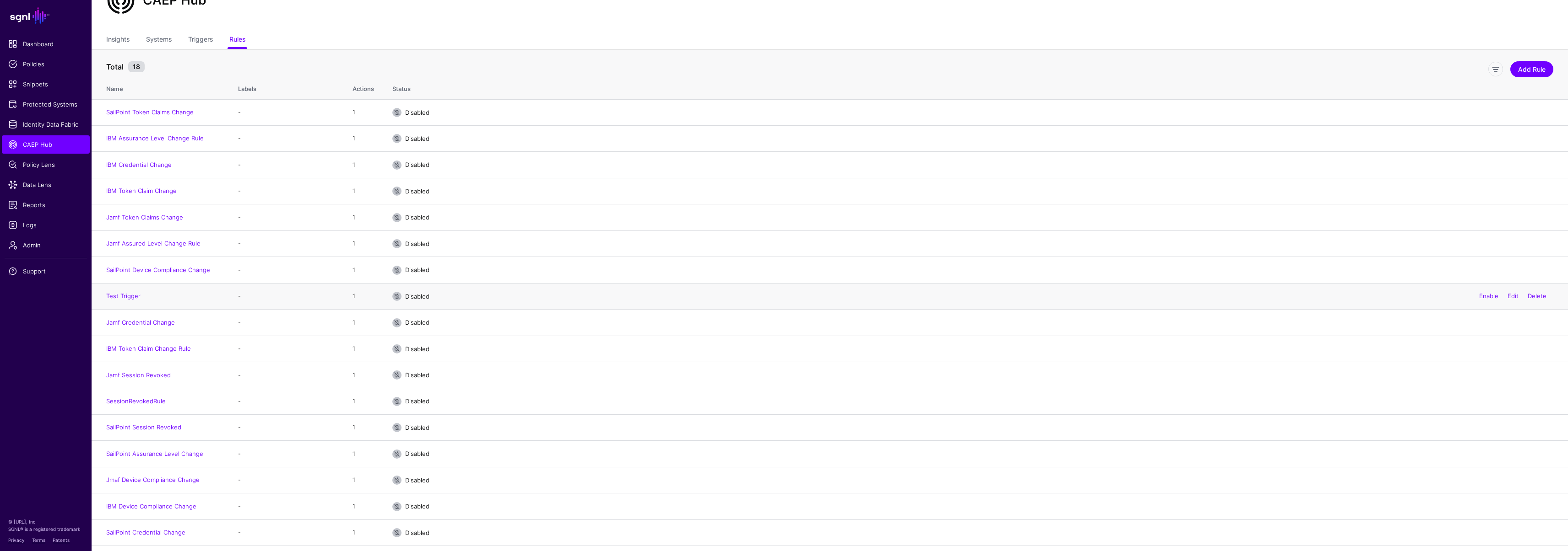
scroll to position [65, 0]
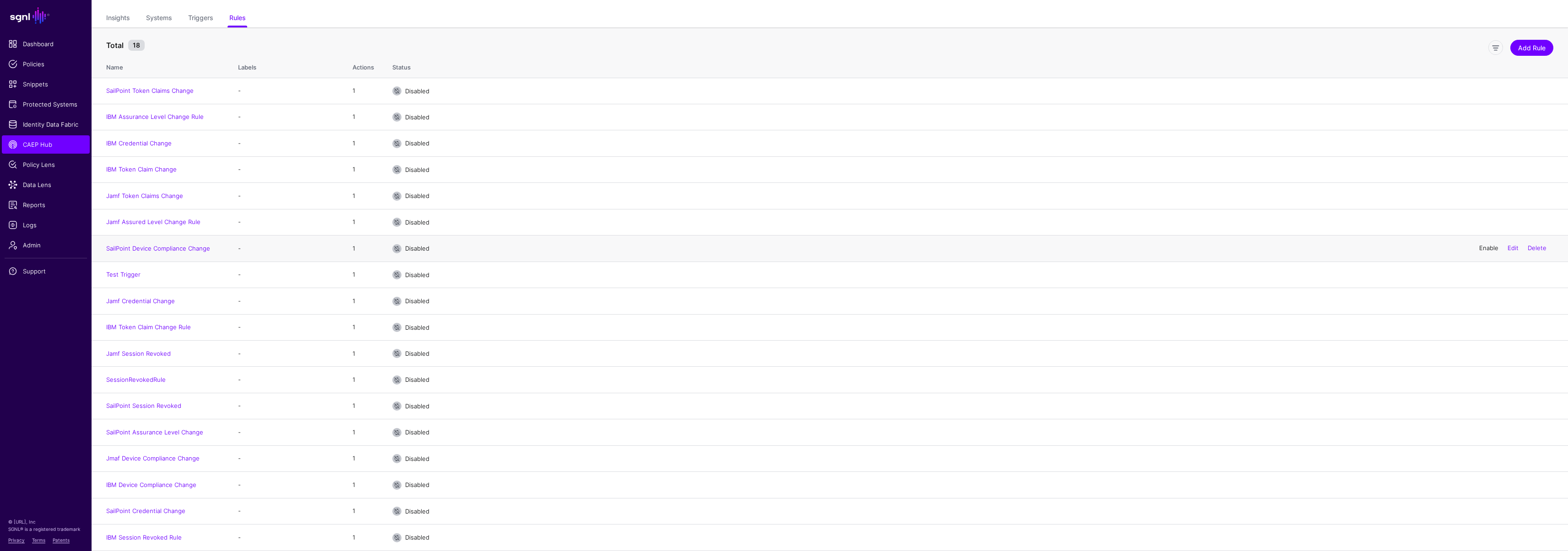
click at [1492, 249] on link "Enable" at bounding box center [1488, 249] width 19 height 7
click at [170, 247] on link "SailPoint Device Compliance Change" at bounding box center [158, 249] width 104 height 7
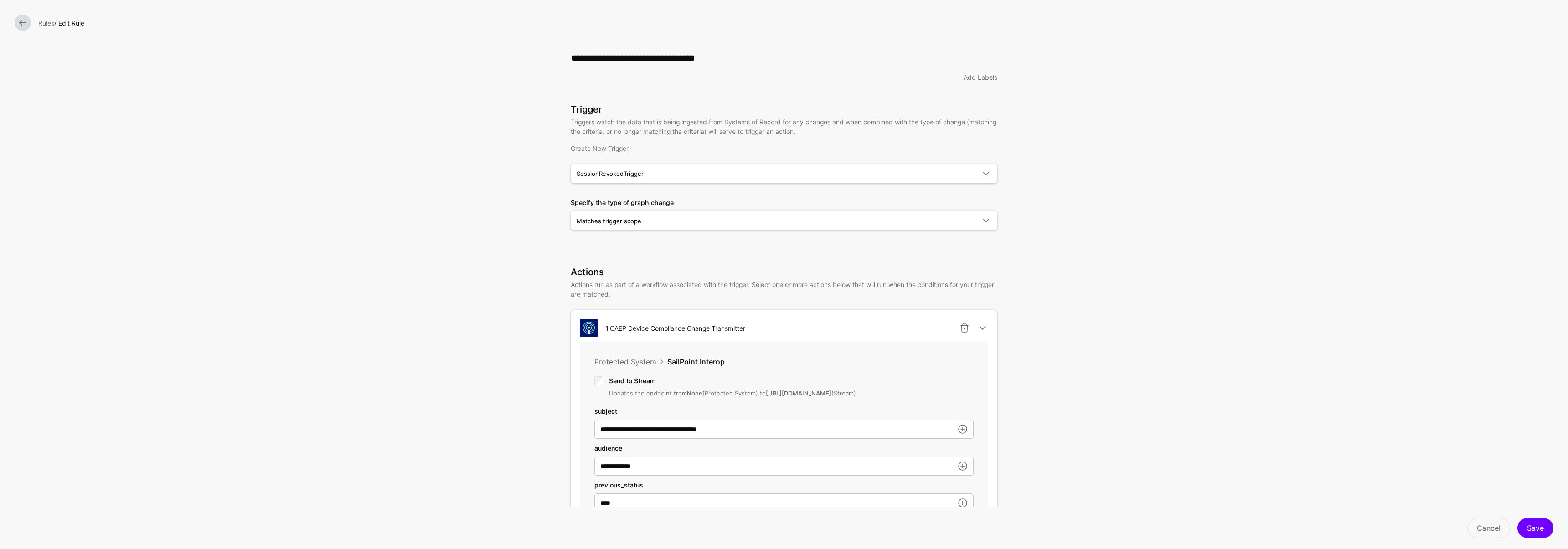
scroll to position [169, 0]
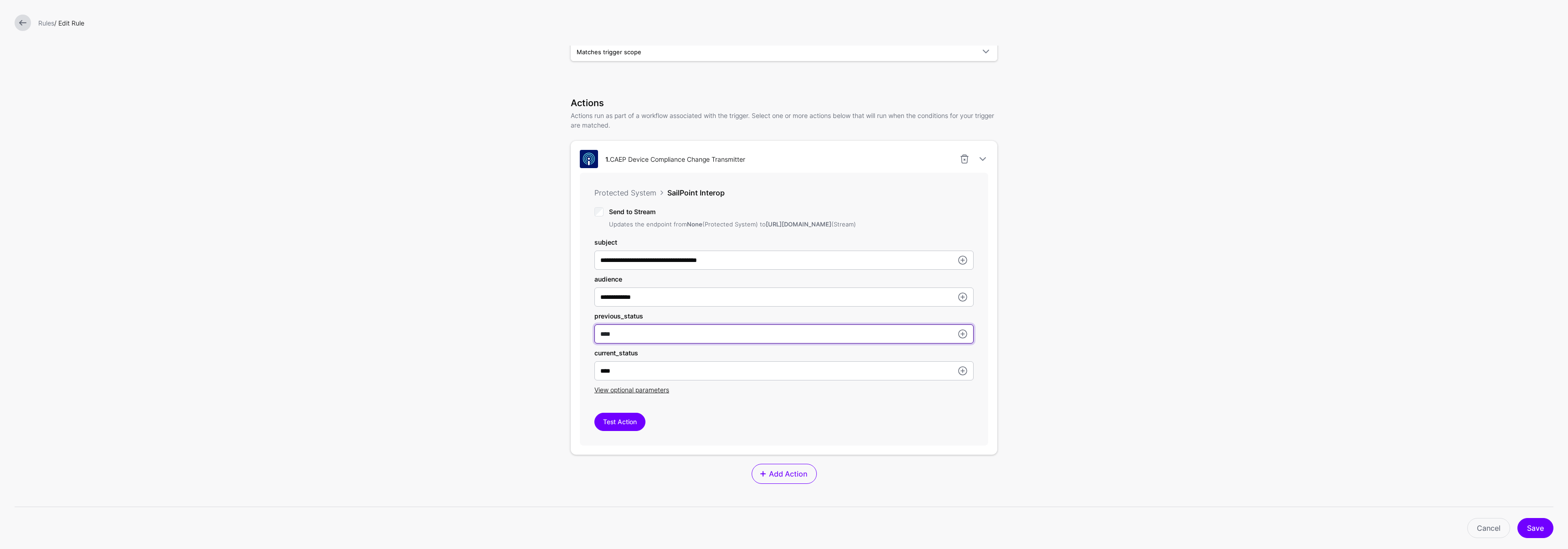
drag, startPoint x: 618, startPoint y: 343, endPoint x: 578, endPoint y: 337, distance: 40.4
click at [580, 337] on div "**********" at bounding box center [784, 309] width 408 height 273
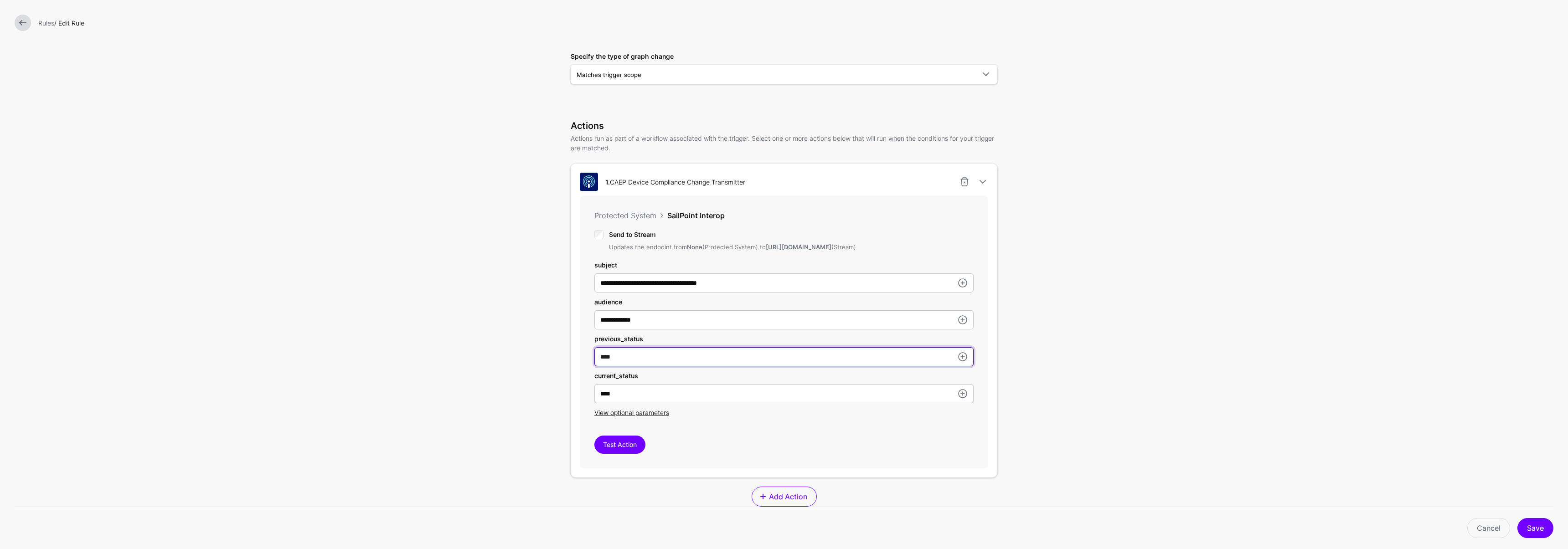
scroll to position [139, 0]
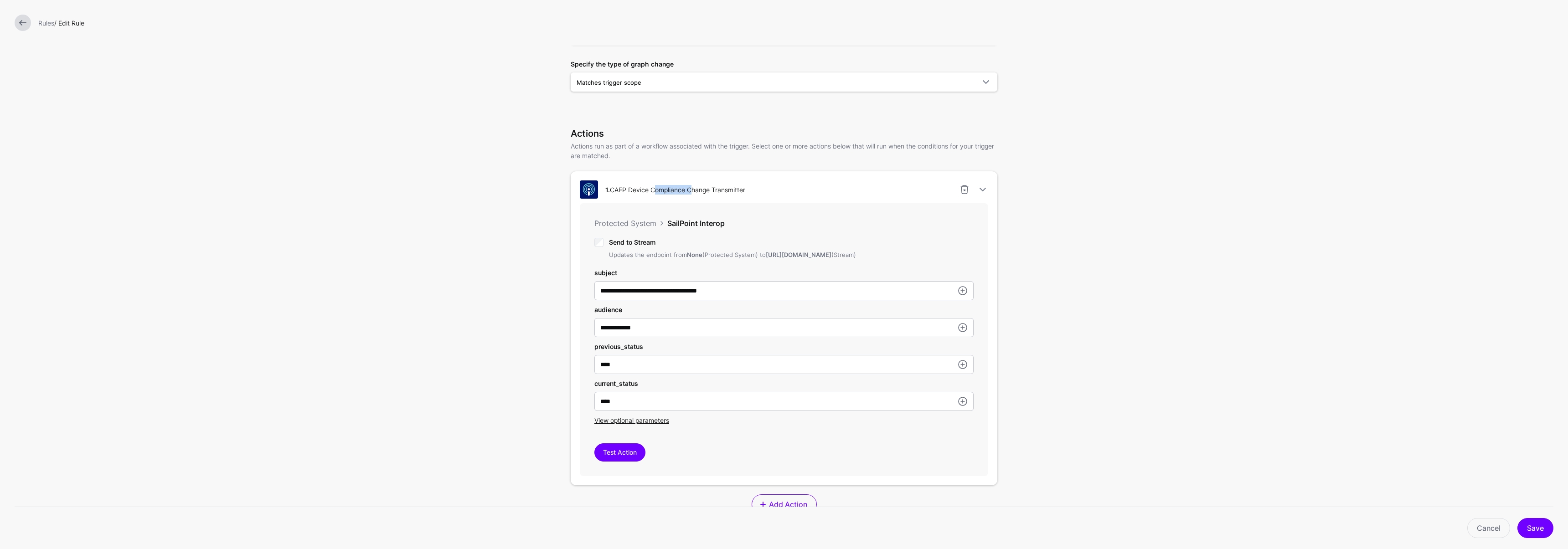
drag, startPoint x: 650, startPoint y: 189, endPoint x: 685, endPoint y: 190, distance: 35.0
click at [685, 190] on div "1. CAEP Device Compliance Change Transmitter" at bounding box center [675, 190] width 147 height 10
copy div "Compliance"
drag, startPoint x: 633, startPoint y: 373, endPoint x: 577, endPoint y: 367, distance: 56.3
click at [580, 367] on div "**********" at bounding box center [784, 340] width 408 height 273
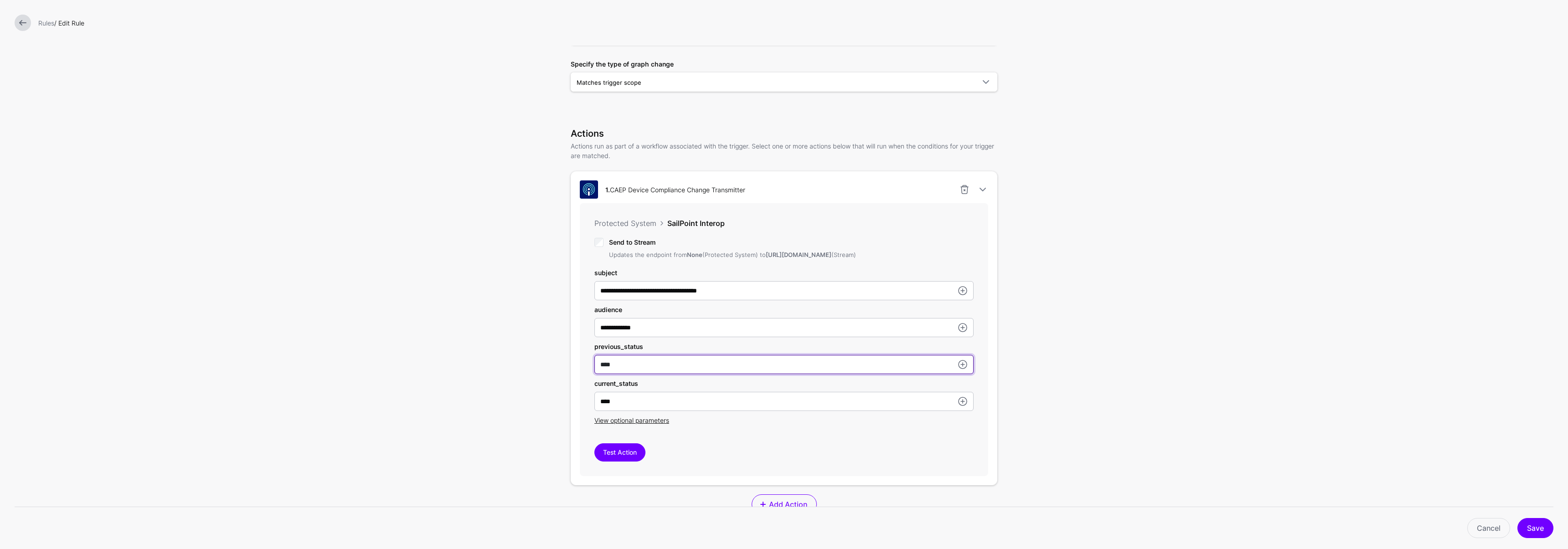
paste input "*****"
type input "*********"
drag, startPoint x: 617, startPoint y: 411, endPoint x: 587, endPoint y: 408, distance: 30.1
click at [587, 408] on div "**********" at bounding box center [784, 340] width 408 height 273
paste input "*********"
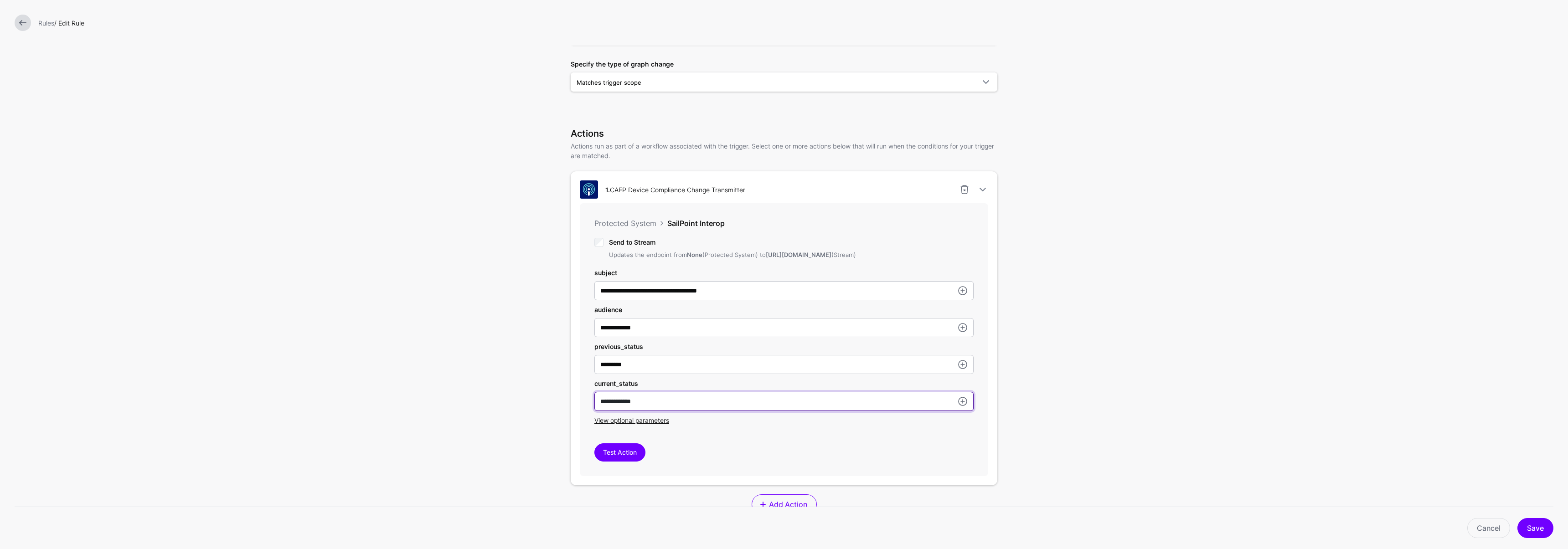
type input "**********"
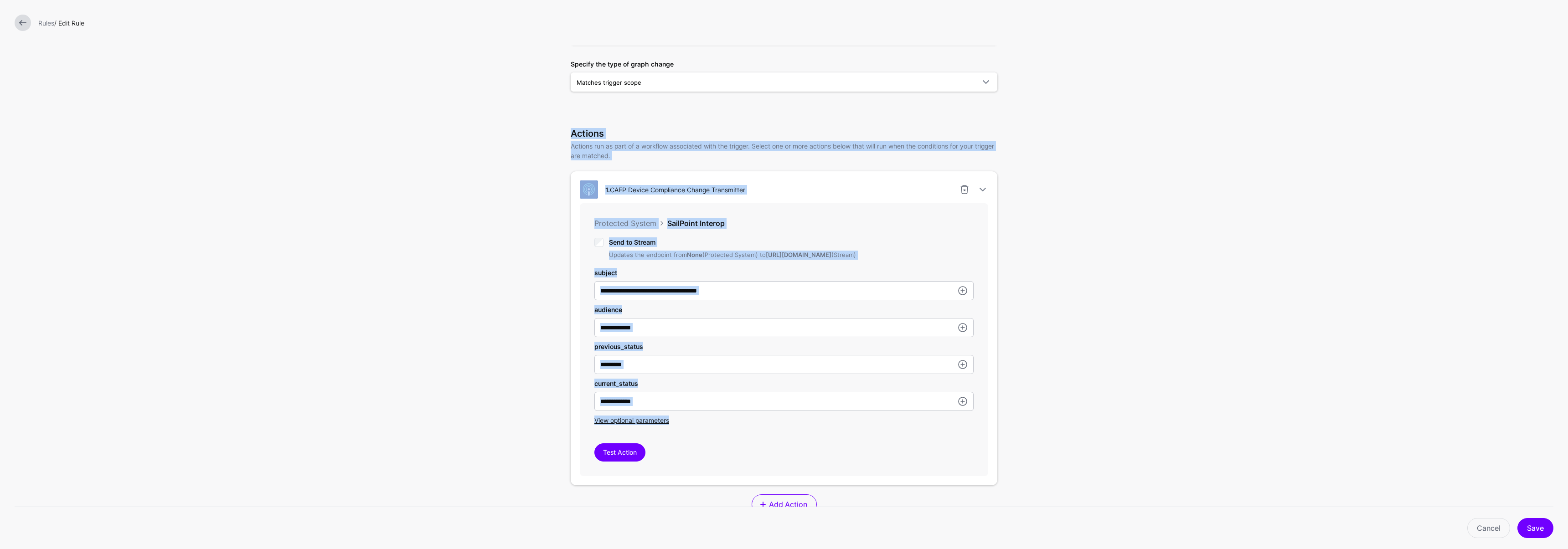
drag, startPoint x: 569, startPoint y: 131, endPoint x: 775, endPoint y: 436, distance: 368.1
click at [775, 436] on div "**********" at bounding box center [784, 334] width 427 height 412
copy div "Actions Actions run as part of a workflow associated with the trigger. Select o…"
click at [1191, 205] on form "**********" at bounding box center [784, 288] width 1568 height 854
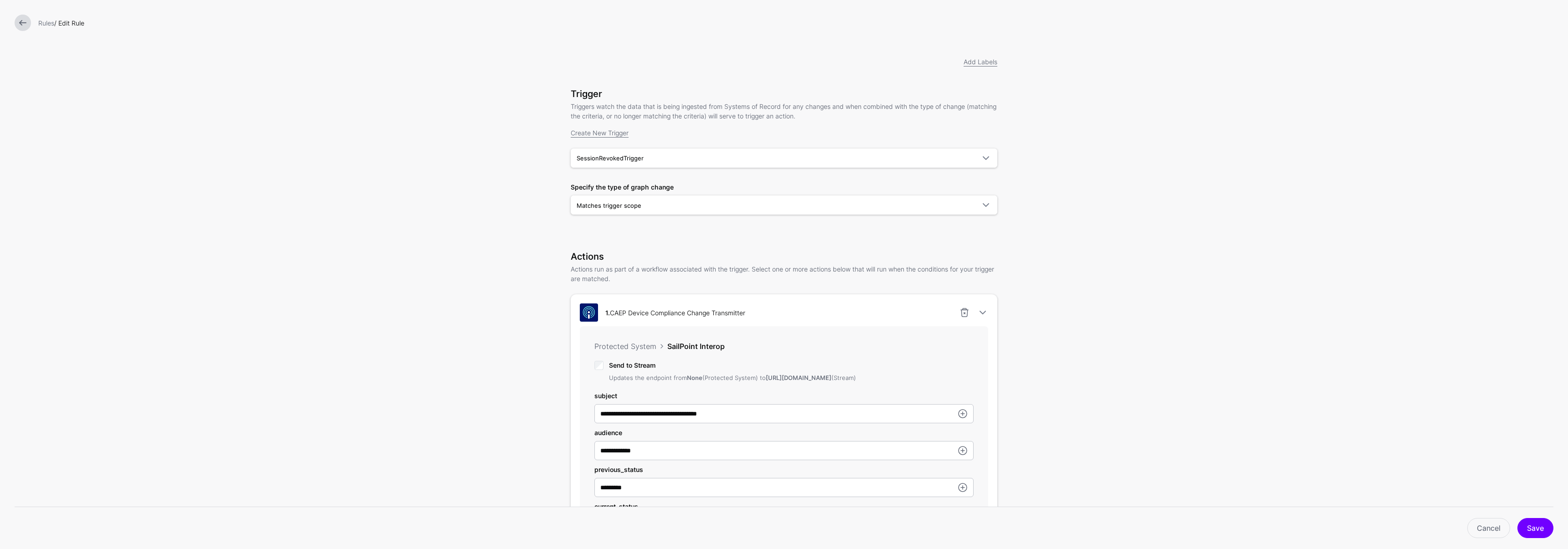
scroll to position [0, 0]
